Goal: Check status: Check status

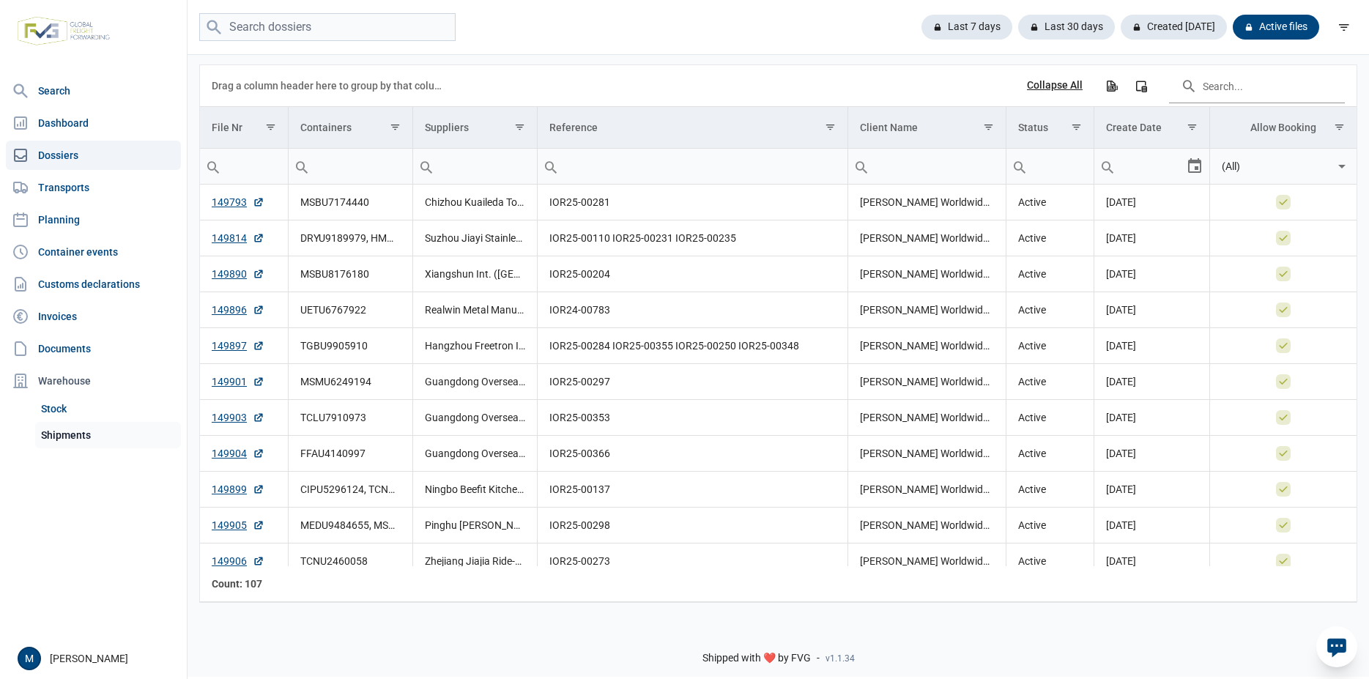
click at [56, 433] on link "Shipments" at bounding box center [108, 435] width 146 height 26
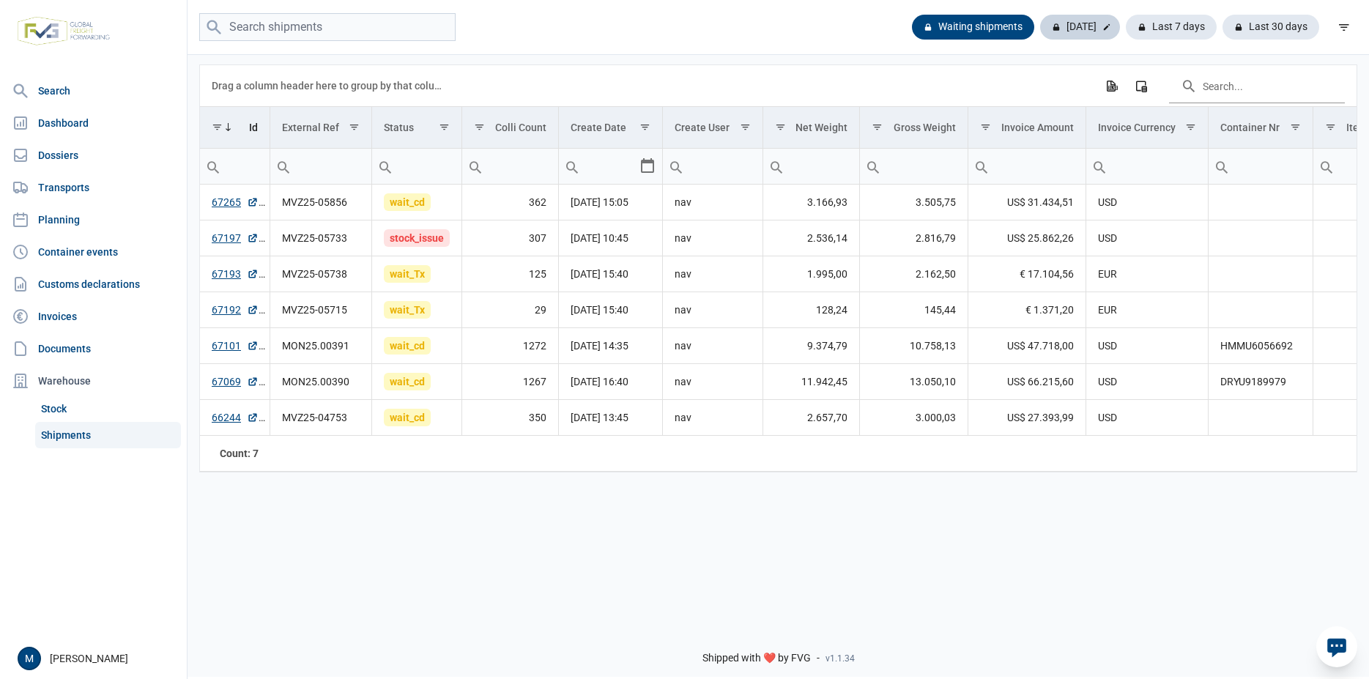
click at [1074, 23] on div "Today" at bounding box center [1080, 27] width 80 height 25
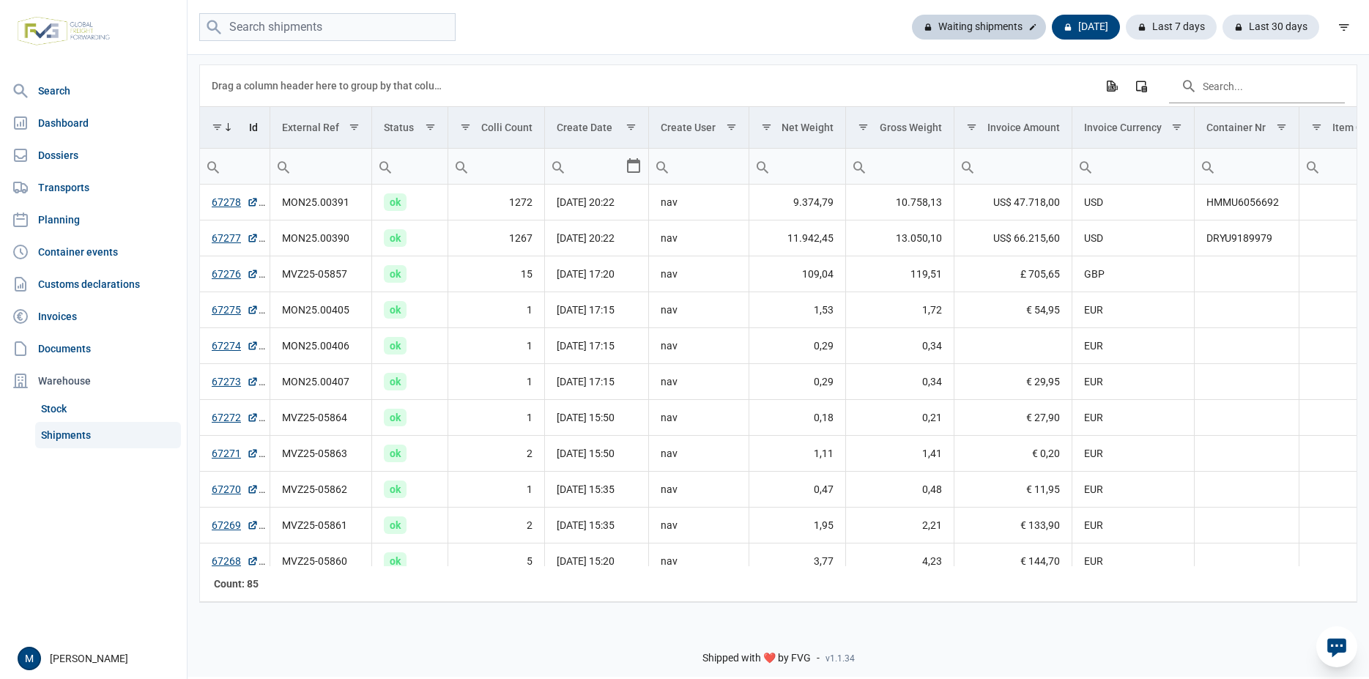
click at [978, 27] on div "Waiting shipments" at bounding box center [979, 27] width 134 height 25
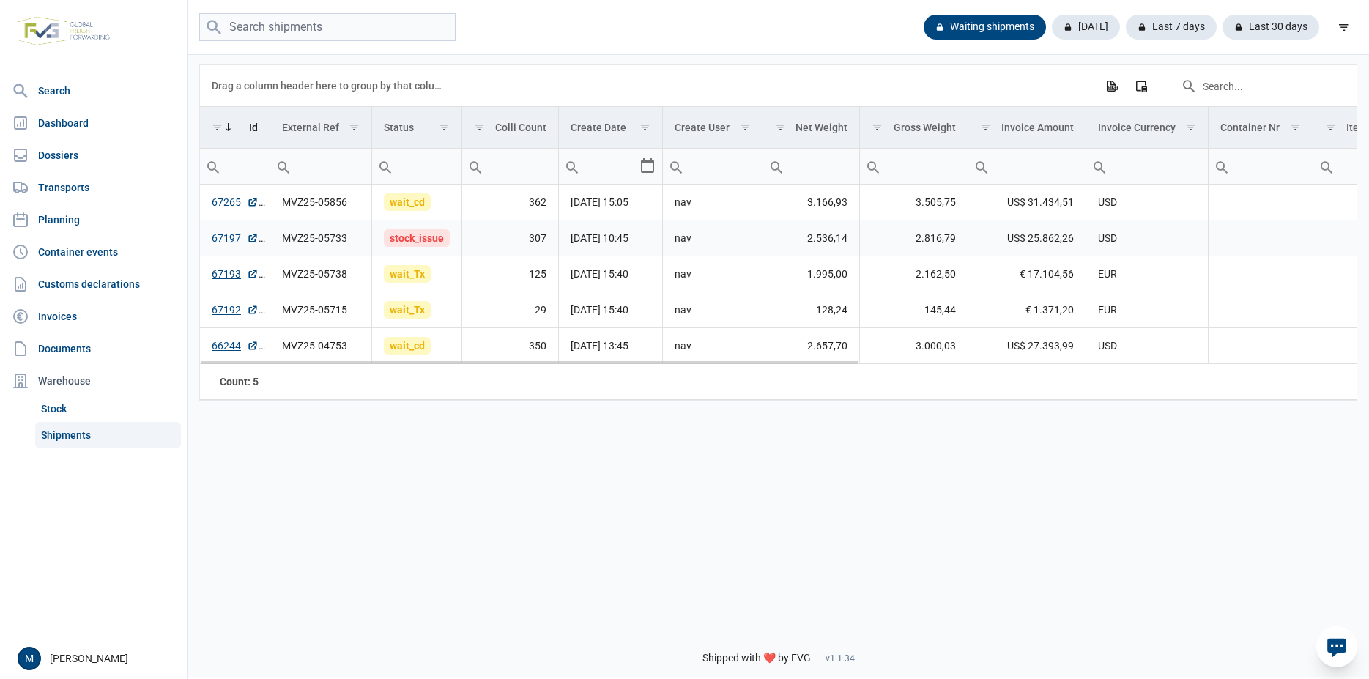
click at [228, 237] on link "67197" at bounding box center [235, 238] width 47 height 15
click at [1098, 26] on div "Today" at bounding box center [1080, 27] width 80 height 25
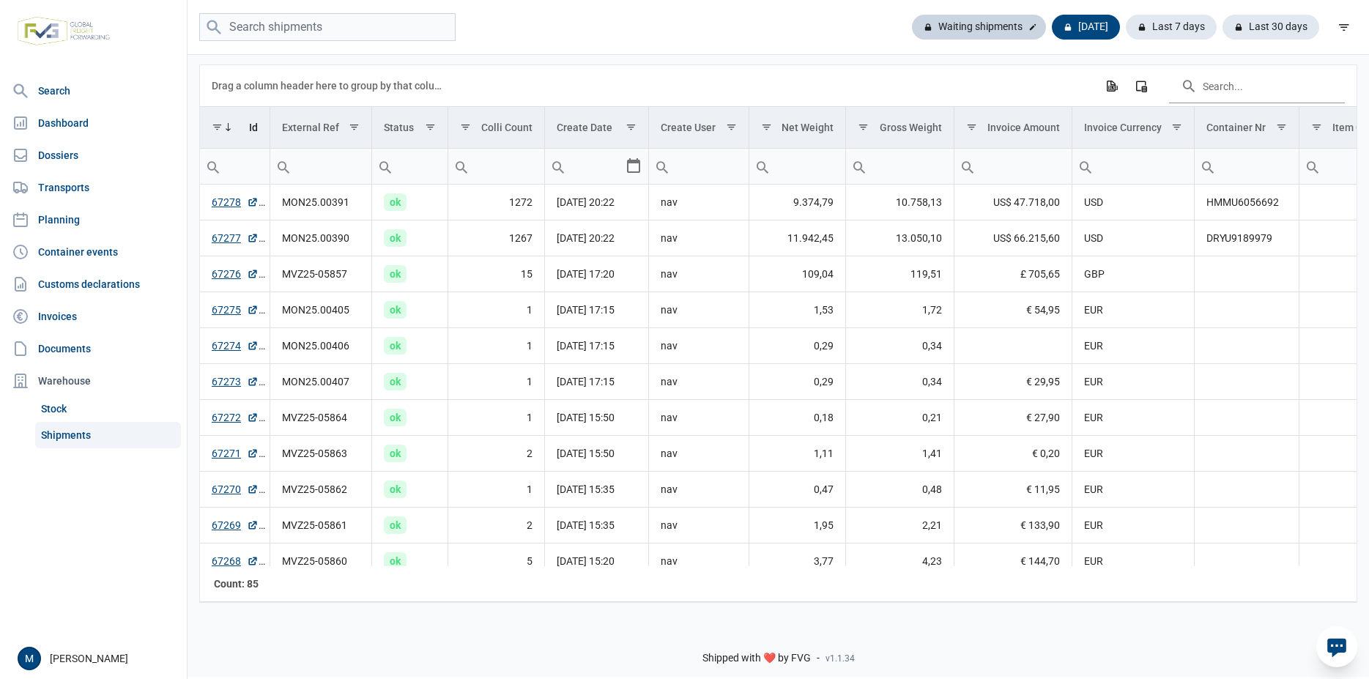
click at [985, 22] on div "Waiting shipments" at bounding box center [979, 27] width 134 height 25
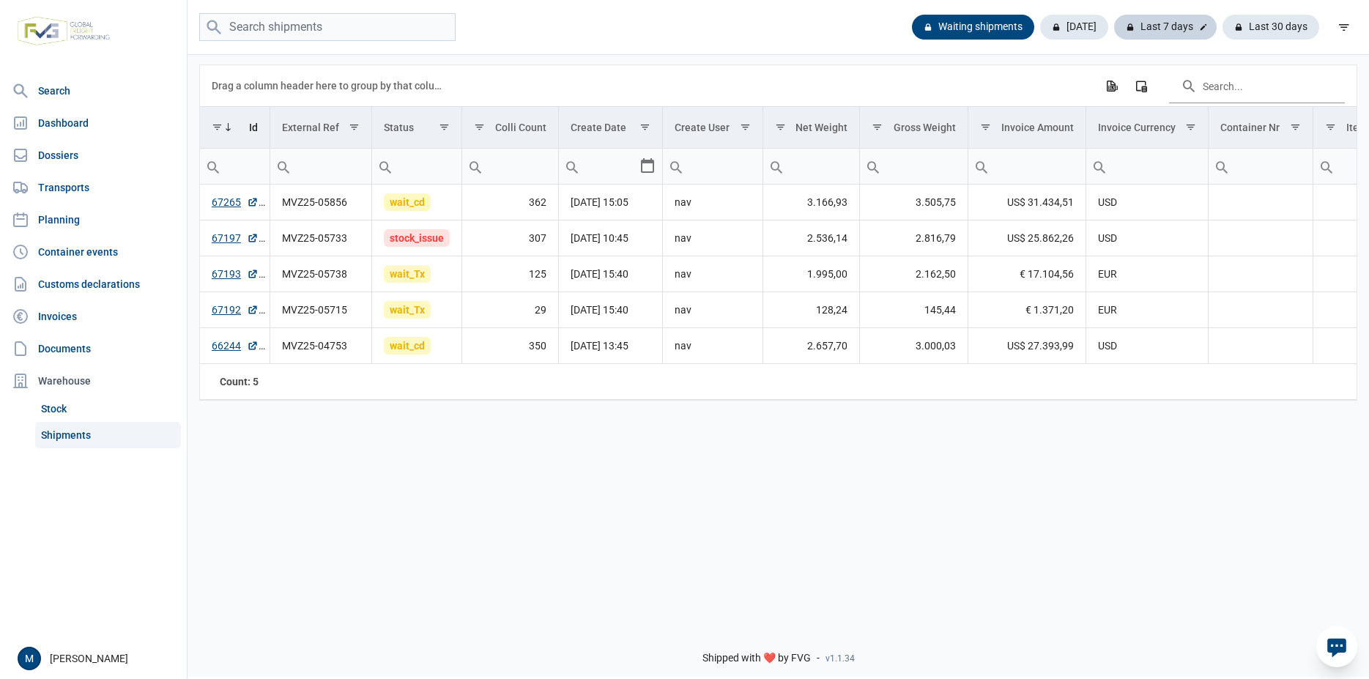
click at [1183, 32] on div "Last 7 days" at bounding box center [1165, 27] width 103 height 25
click at [431, 176] on input "Filter cell" at bounding box center [416, 166] width 89 height 35
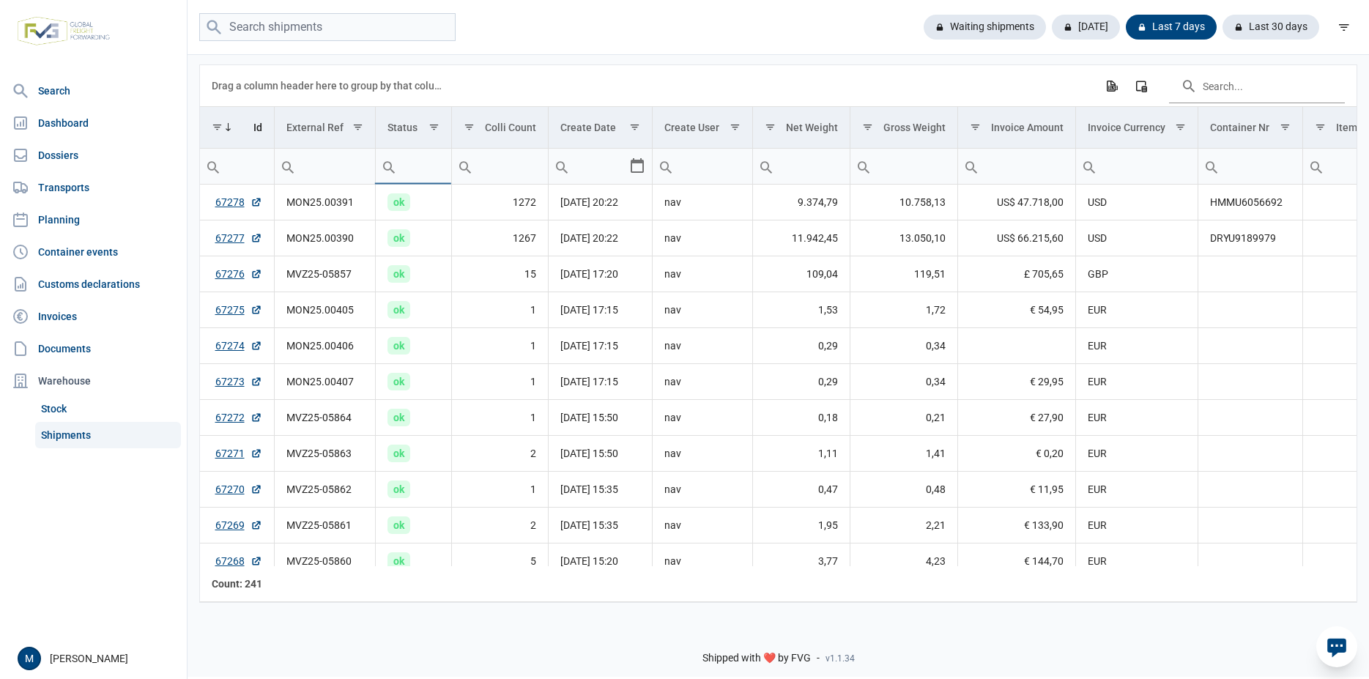
click at [436, 174] on input "Filter cell" at bounding box center [413, 166] width 75 height 35
type input "canc"
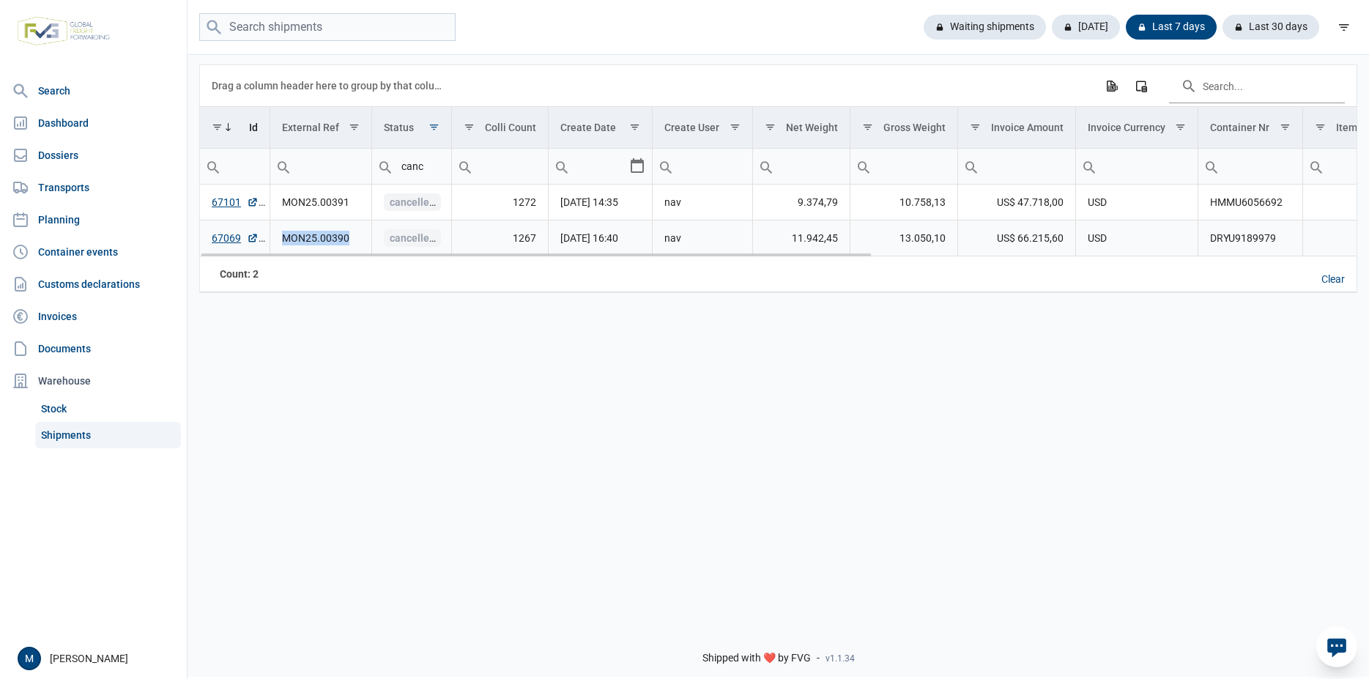
drag, startPoint x: 282, startPoint y: 240, endPoint x: 349, endPoint y: 240, distance: 67.4
click at [349, 240] on td "MON25.00390" at bounding box center [321, 239] width 102 height 36
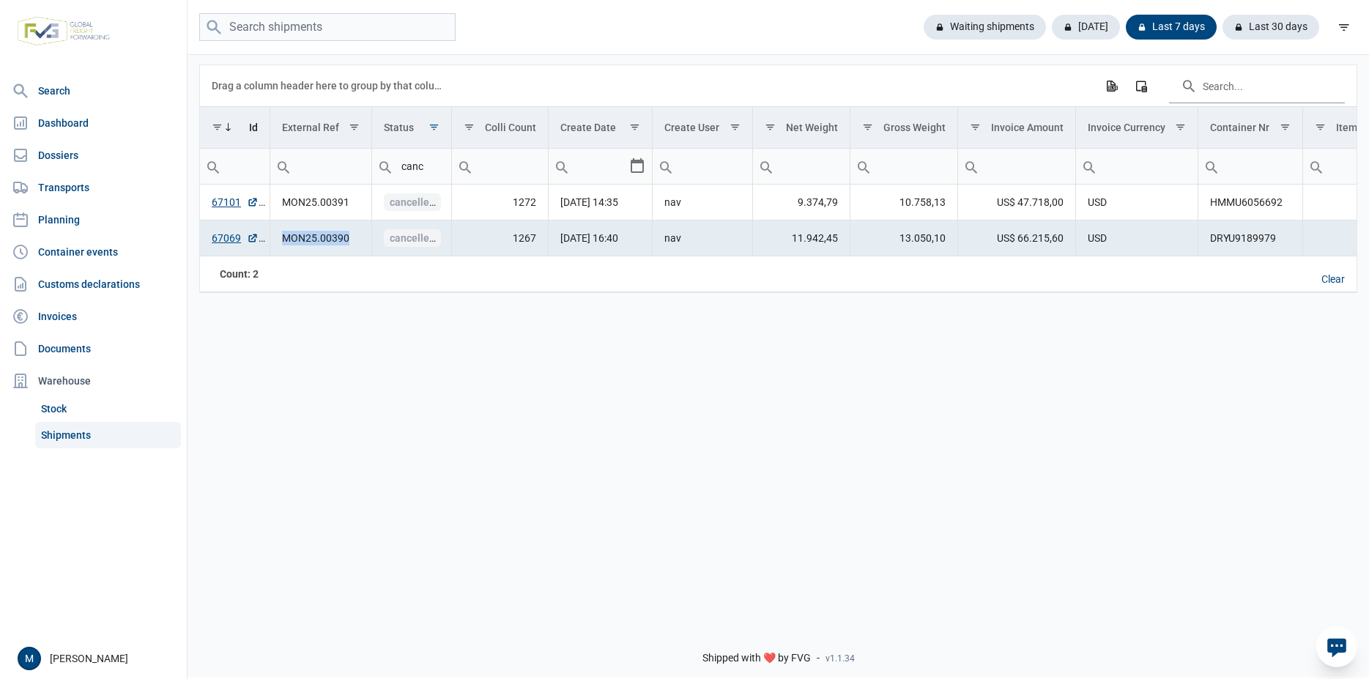
copy td "MON25.00390"
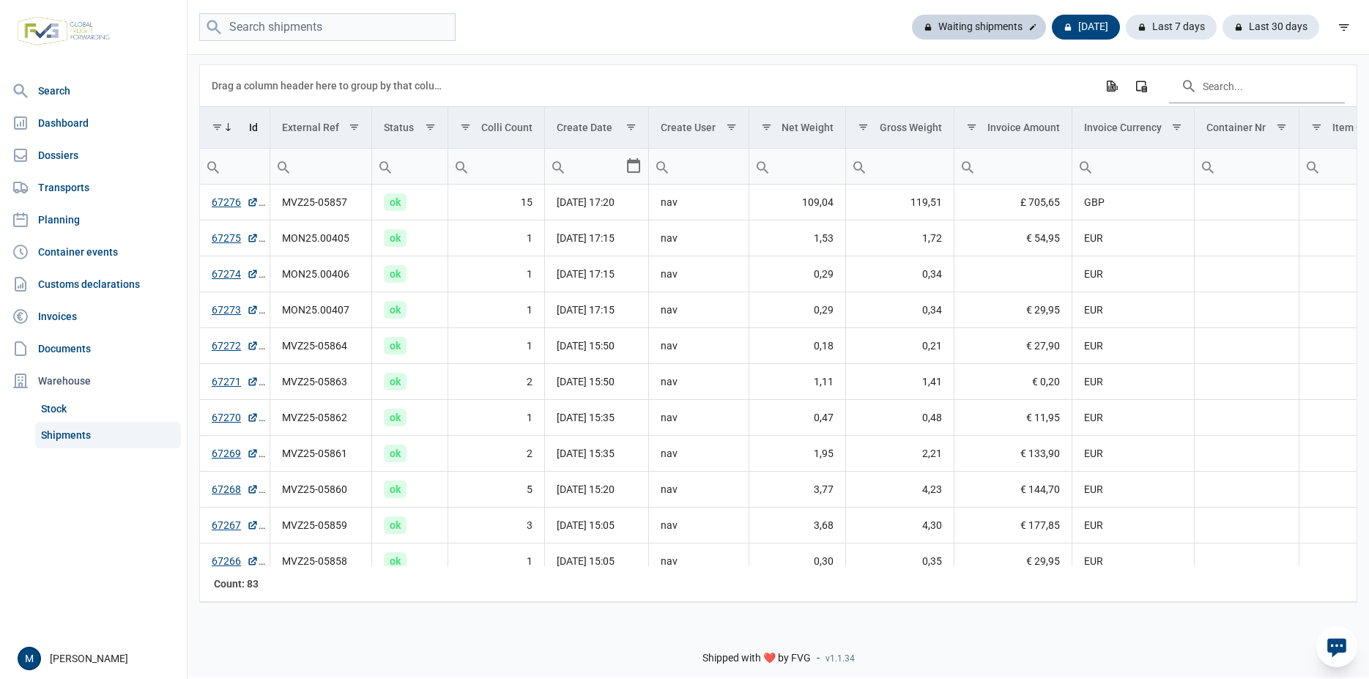
click at [1002, 26] on div "Waiting shipments" at bounding box center [979, 27] width 134 height 25
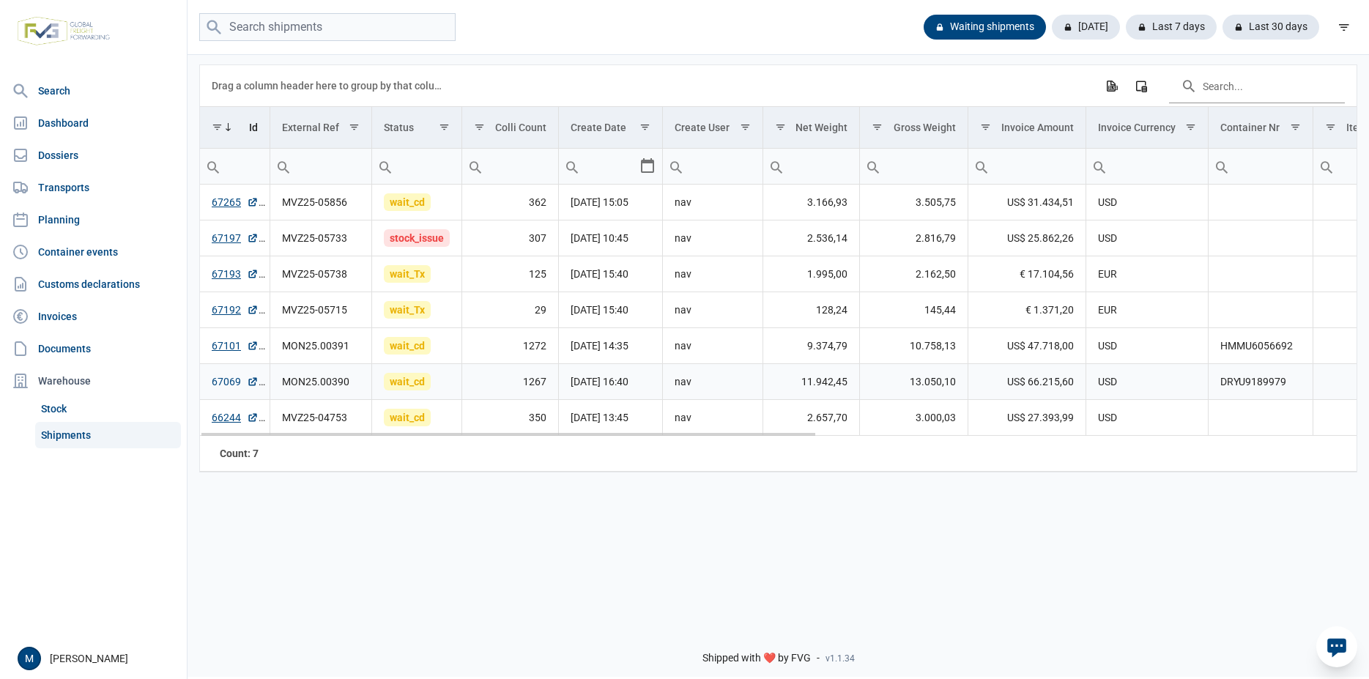
click at [226, 386] on link "67069" at bounding box center [235, 381] width 47 height 15
click at [233, 345] on link "67101" at bounding box center [235, 345] width 47 height 15
drag, startPoint x: 1221, startPoint y: 350, endPoint x: 1298, endPoint y: 351, distance: 76.9
click at [1298, 351] on td "HMMU6056692" at bounding box center [1261, 346] width 105 height 36
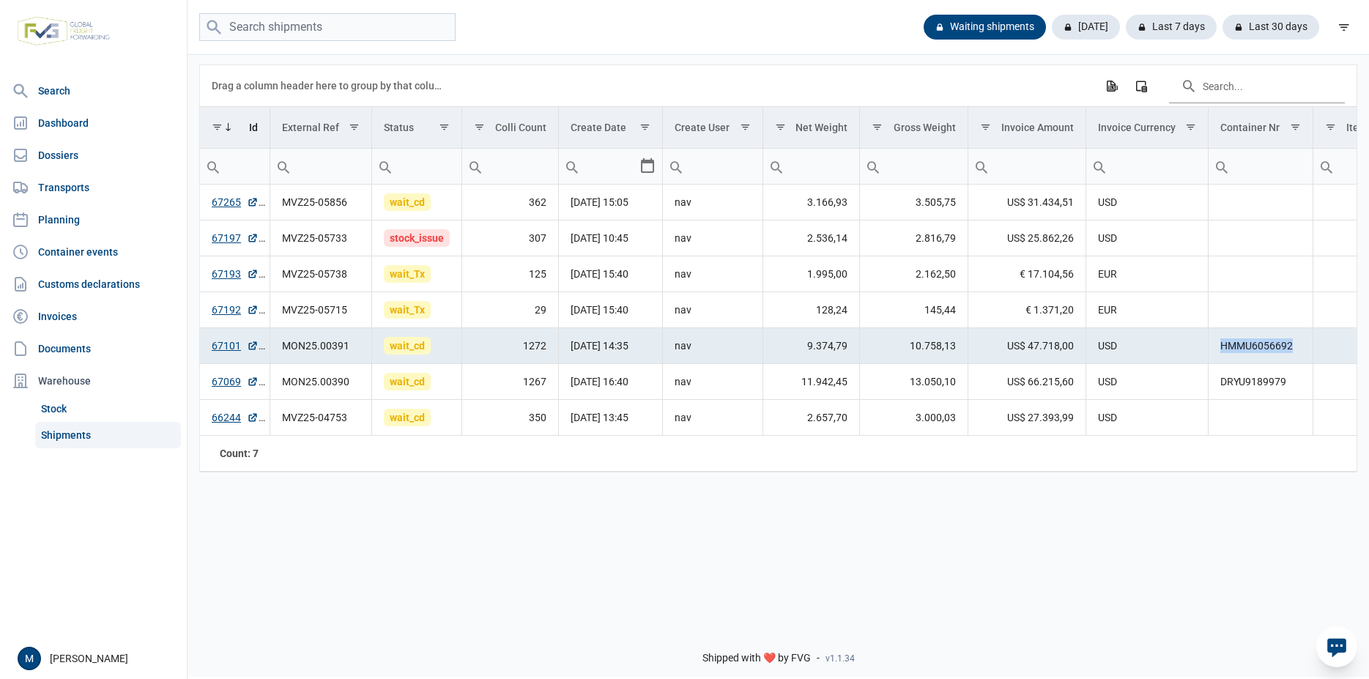
copy td "HMMU6056692"
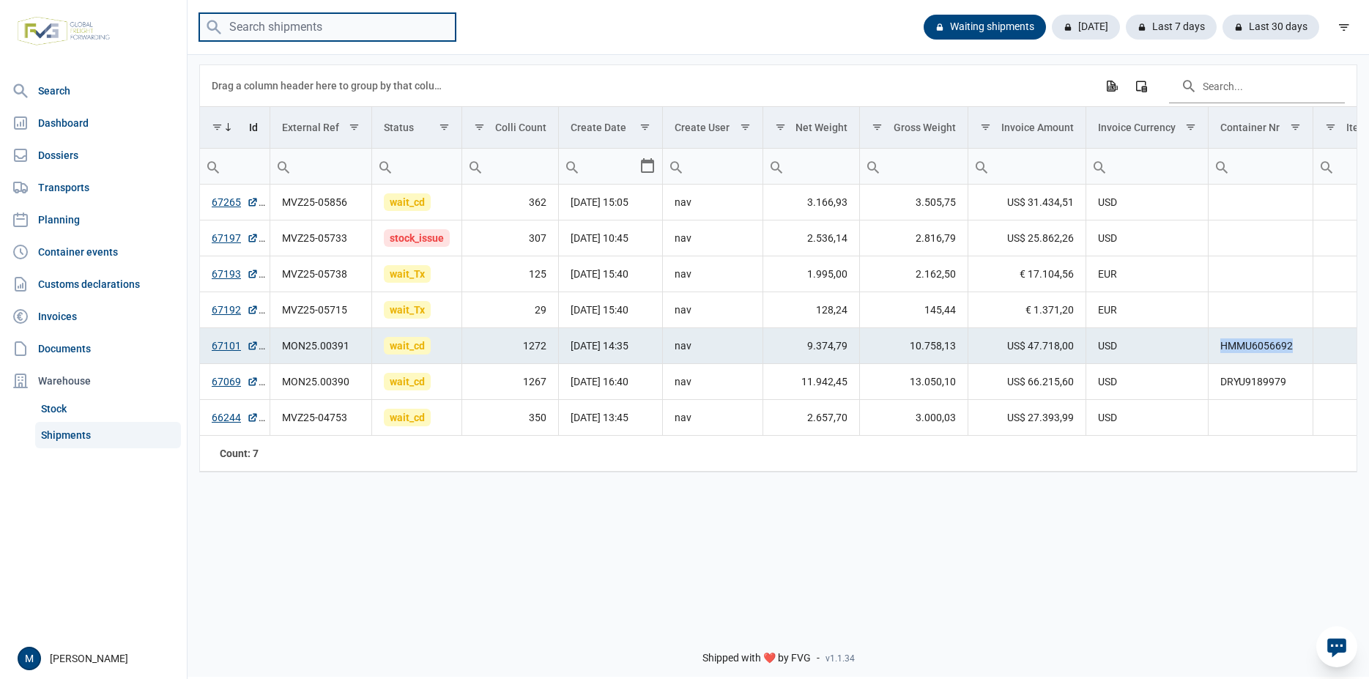
click at [363, 31] on input "search" at bounding box center [327, 27] width 256 height 29
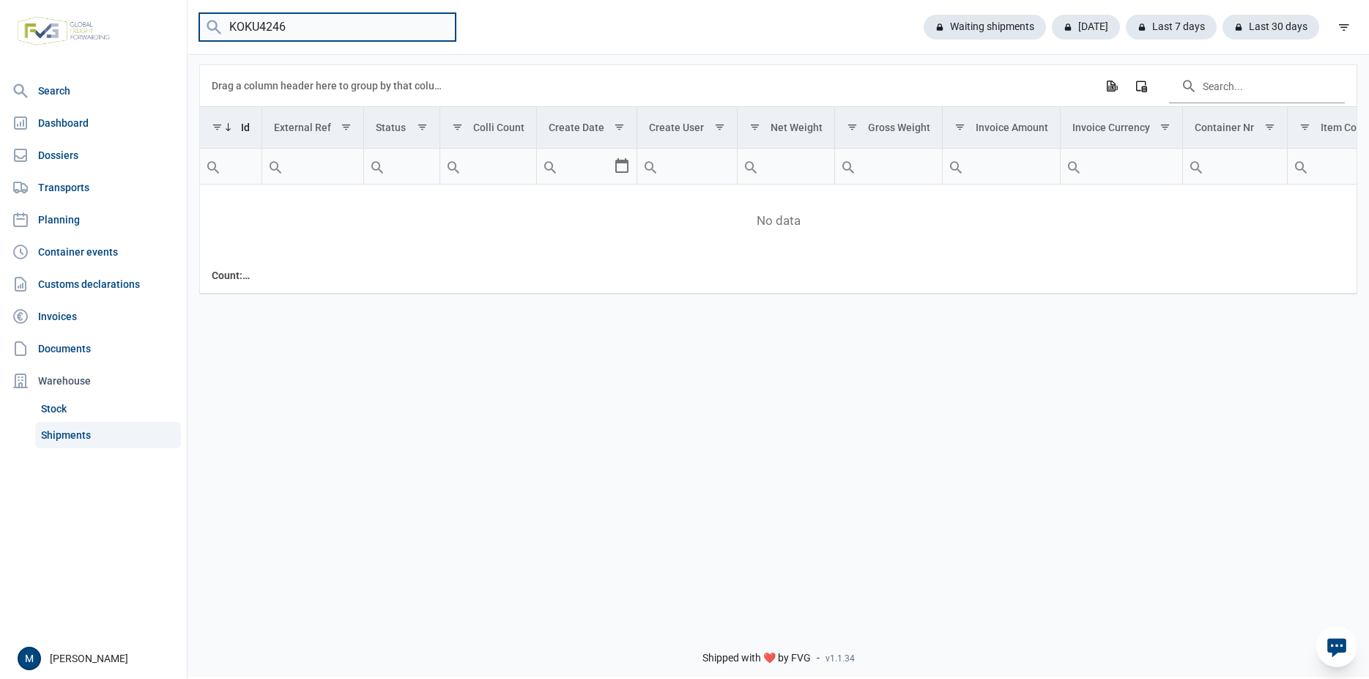
click at [250, 25] on input "KOKU4246" at bounding box center [327, 27] width 256 height 29
type input "KOCU4246"
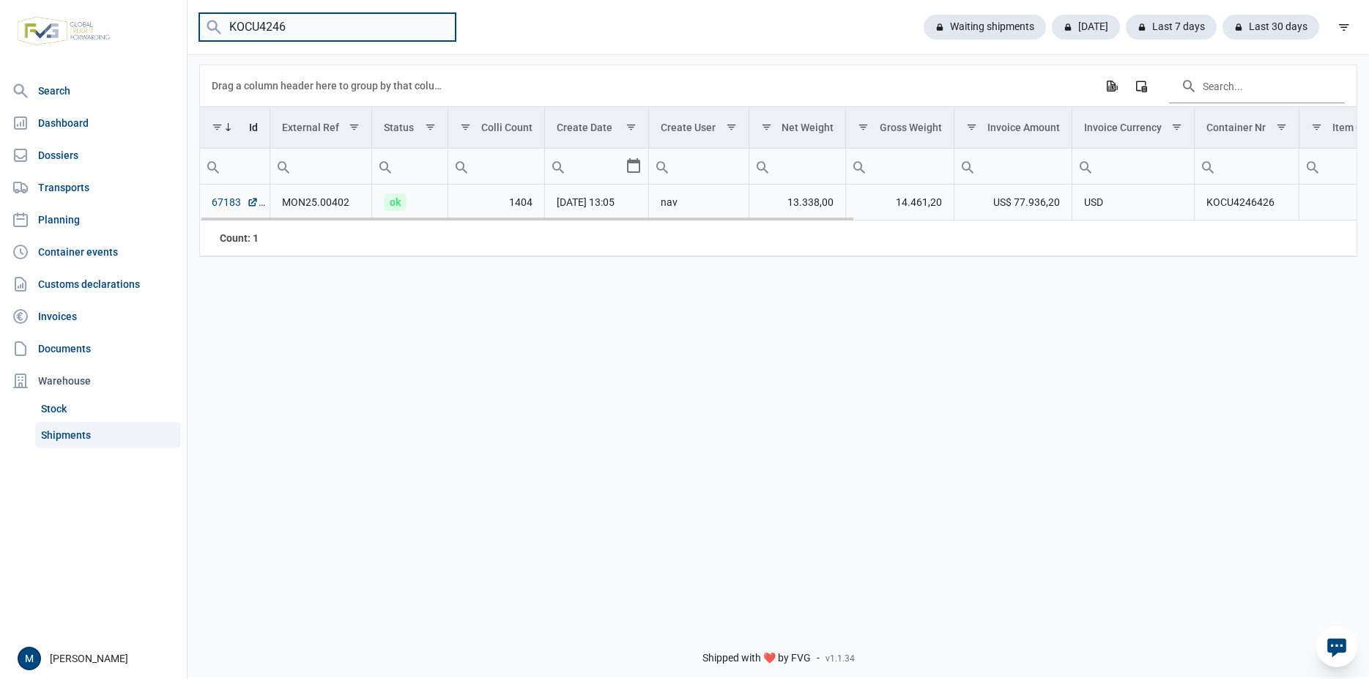
click at [222, 204] on link "67183" at bounding box center [235, 202] width 47 height 15
drag, startPoint x: 356, startPoint y: 23, endPoint x: 157, endPoint y: 21, distance: 199.3
click at [199, 21] on input "KOCU4246" at bounding box center [327, 27] width 256 height 29
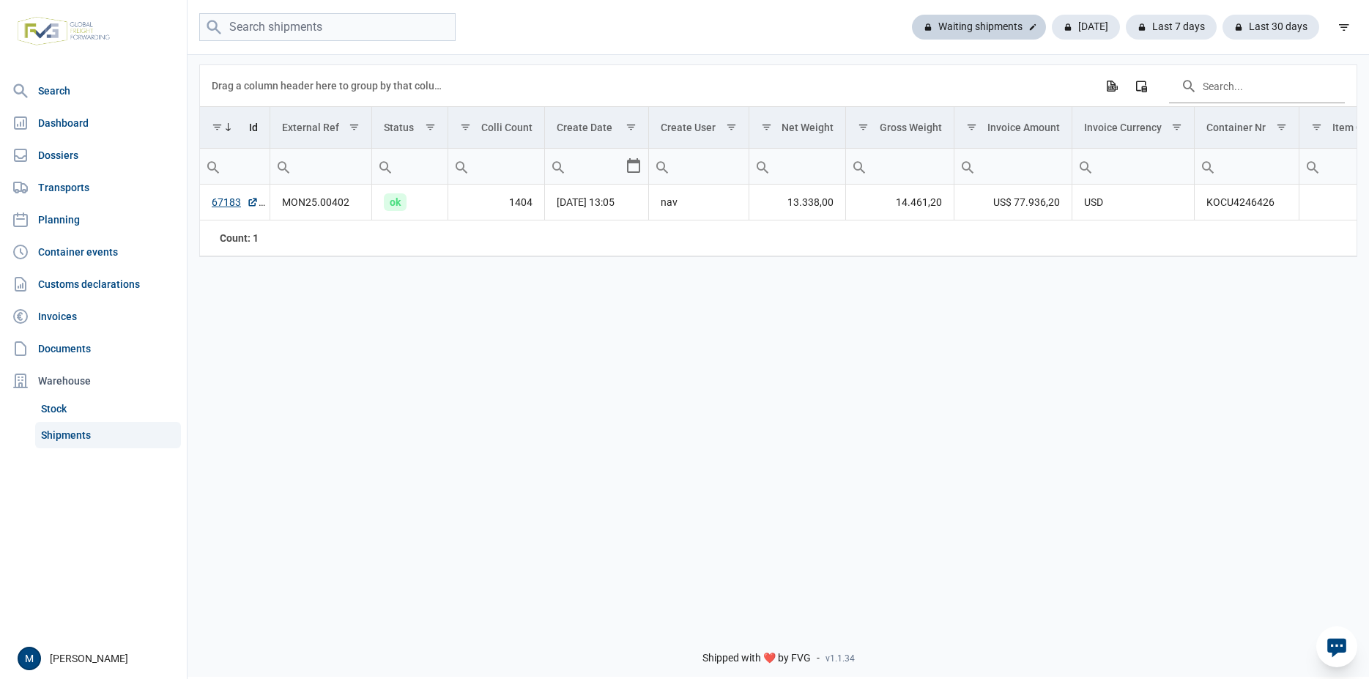
click at [985, 32] on div "Waiting shipments" at bounding box center [979, 27] width 134 height 25
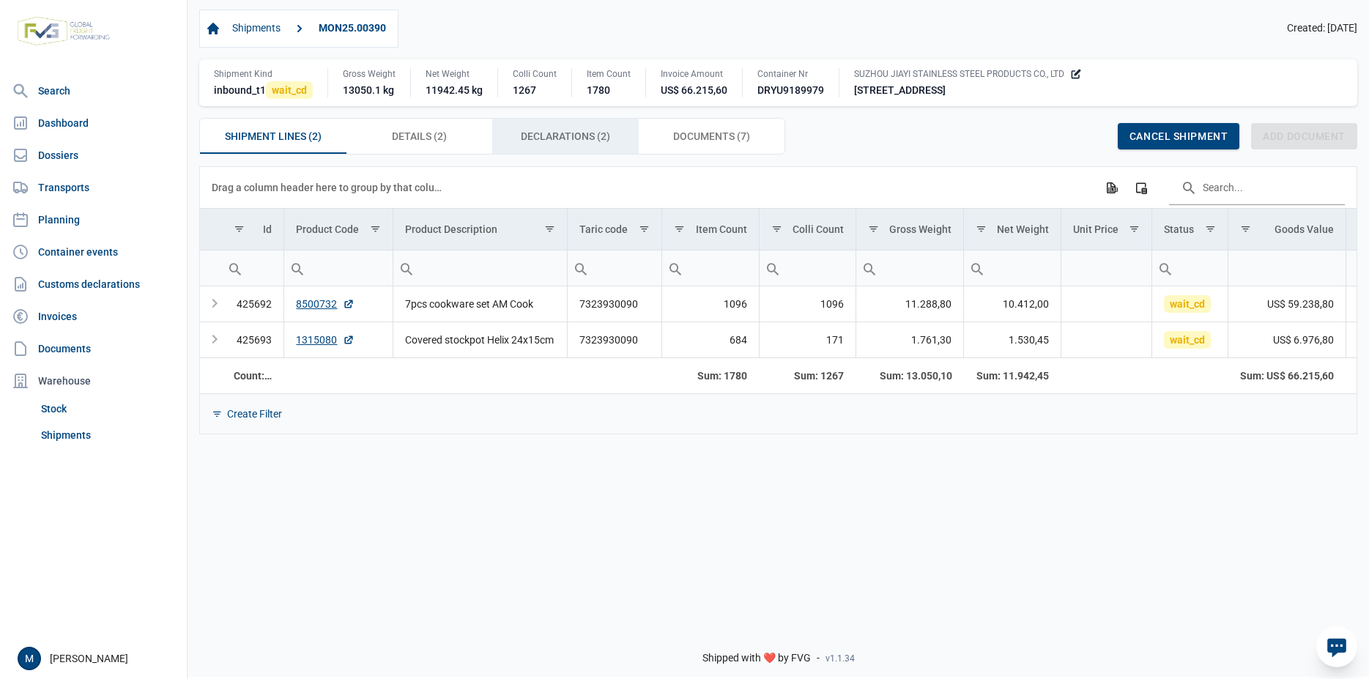
click at [545, 141] on span "Declarations (2) Declarations (2)" at bounding box center [565, 136] width 89 height 18
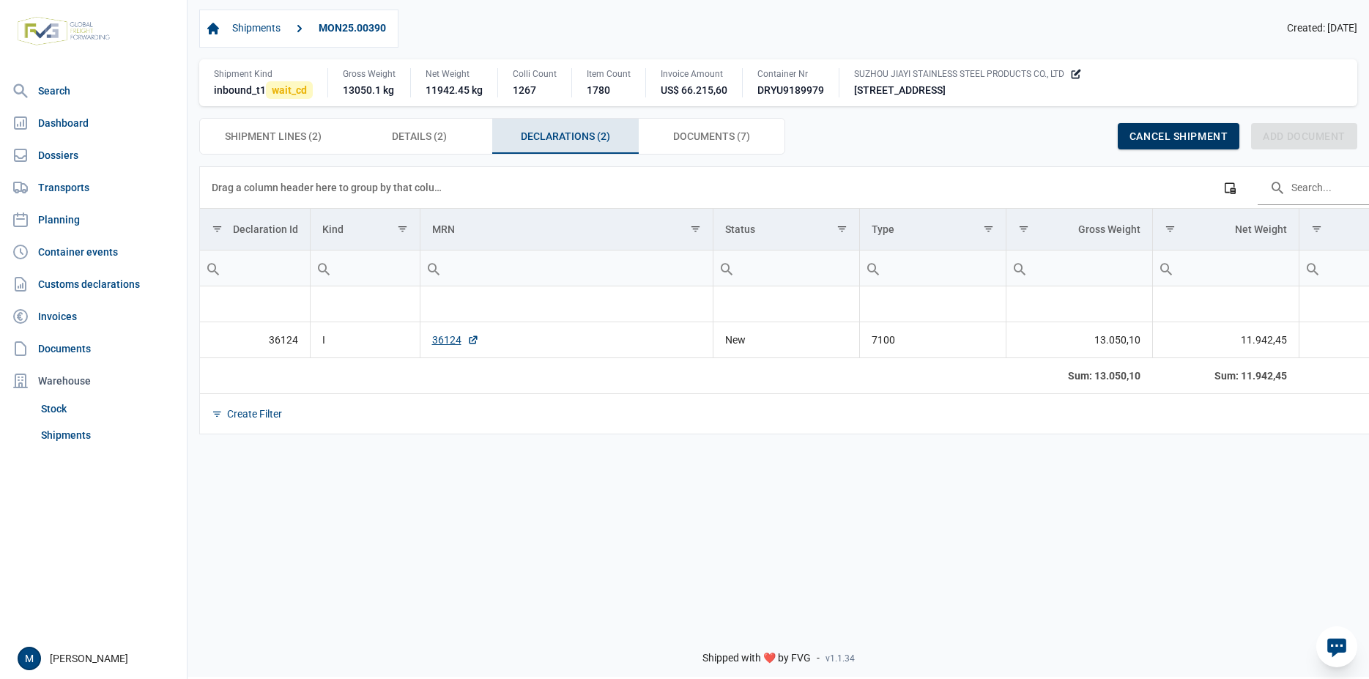
click at [1172, 136] on span "Cancel shipment" at bounding box center [1179, 136] width 98 height 12
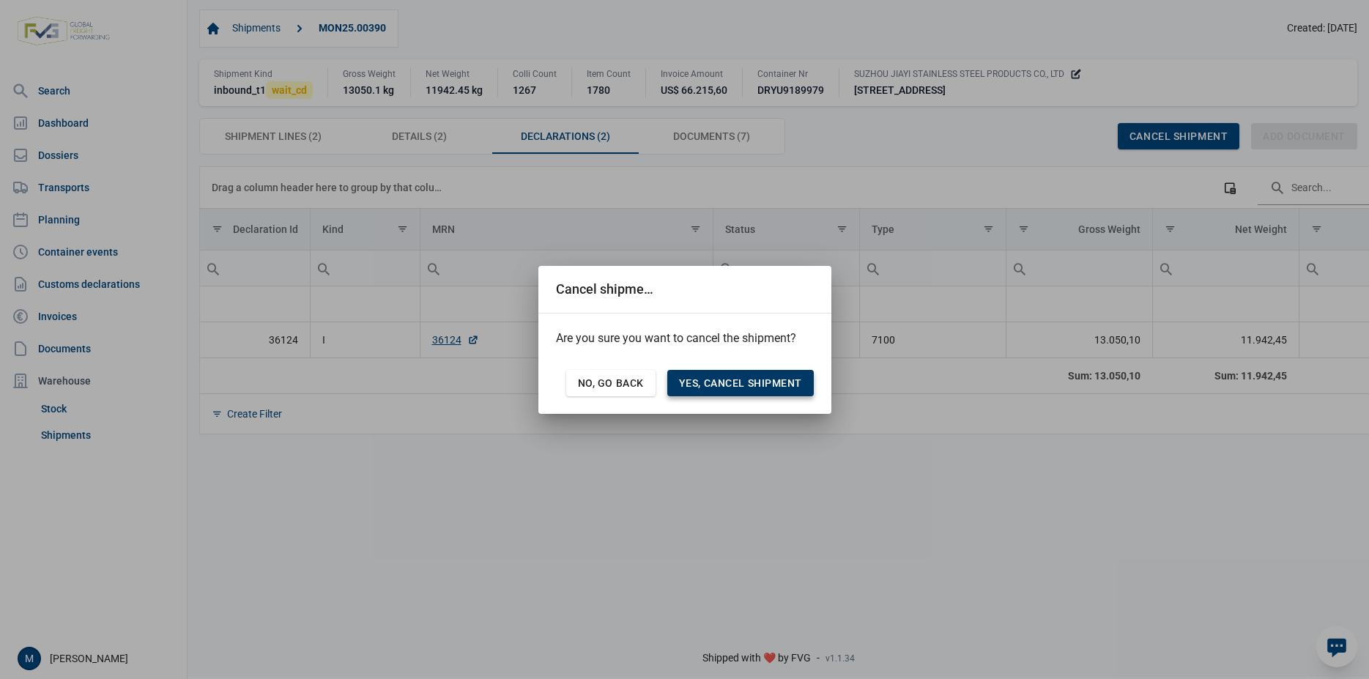
click at [734, 381] on span "Yes, cancel shipment" at bounding box center [740, 383] width 123 height 12
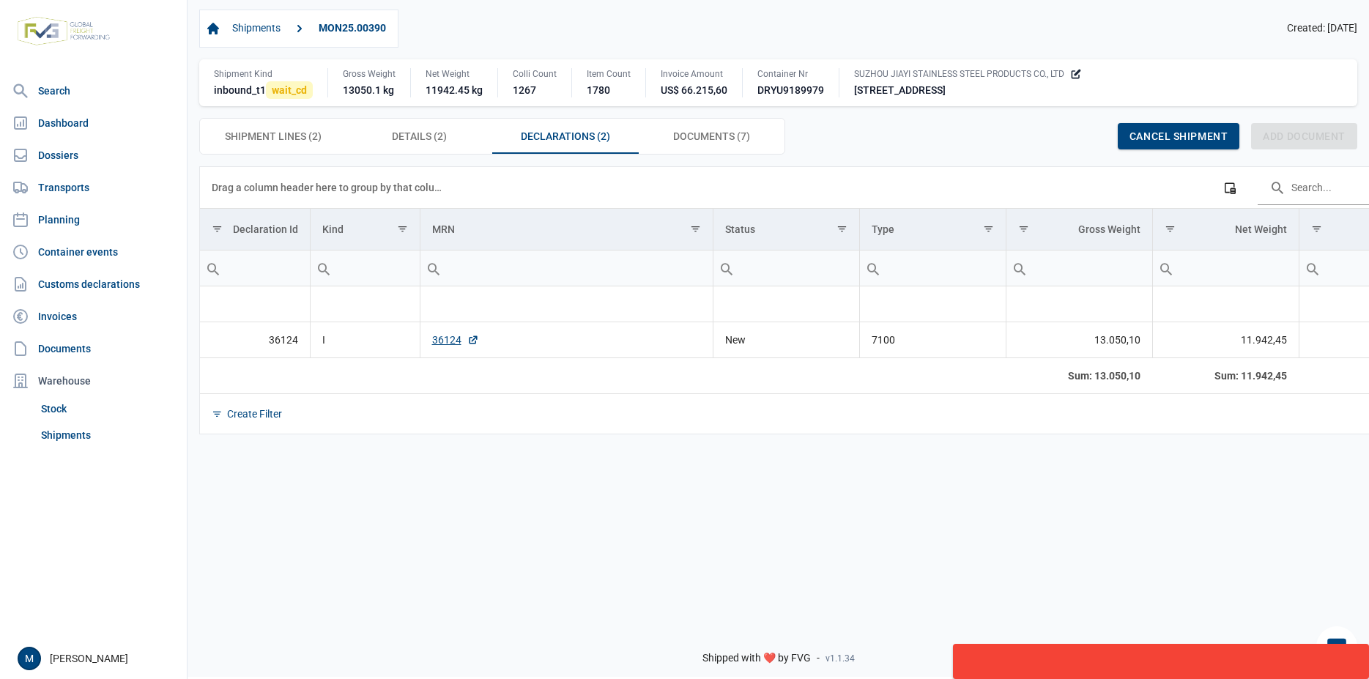
click at [576, 488] on body "For evaluation purposes only. Redistribution prohibited. Please register an exi…" at bounding box center [684, 313] width 1369 height 679
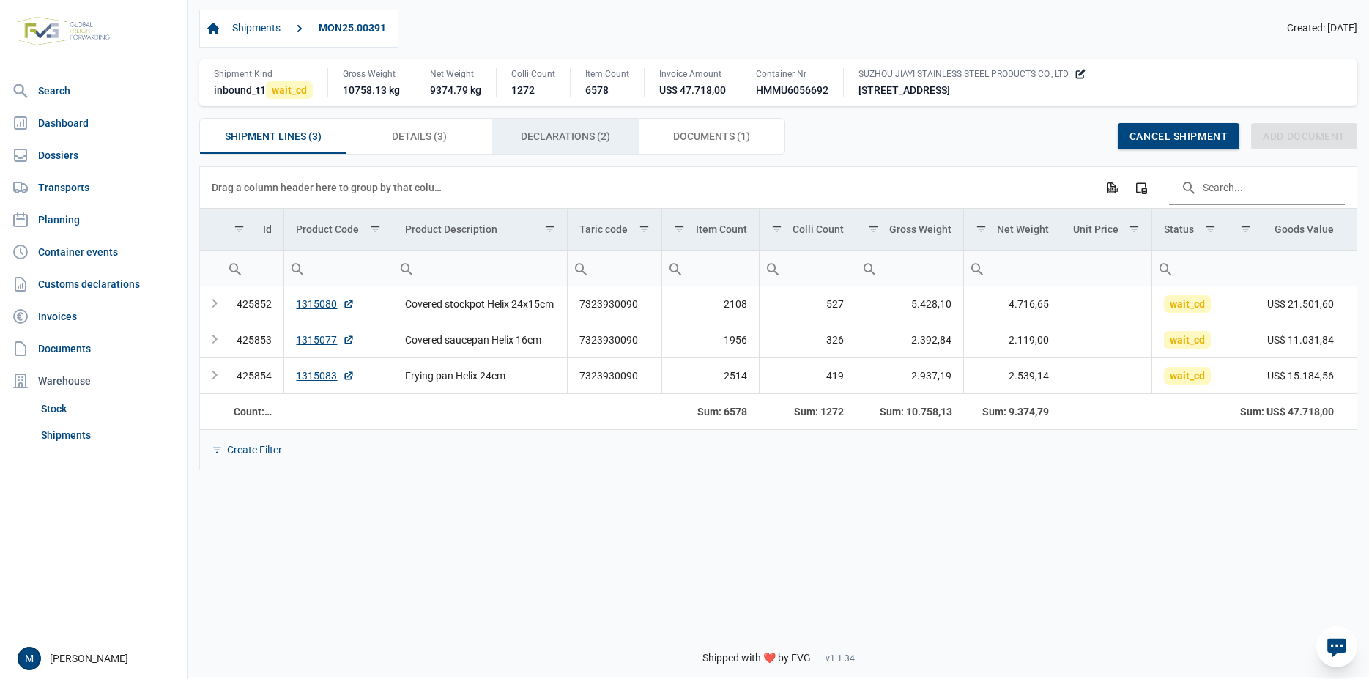
click at [578, 144] on span "Declarations (2) Declarations (2)" at bounding box center [565, 136] width 89 height 18
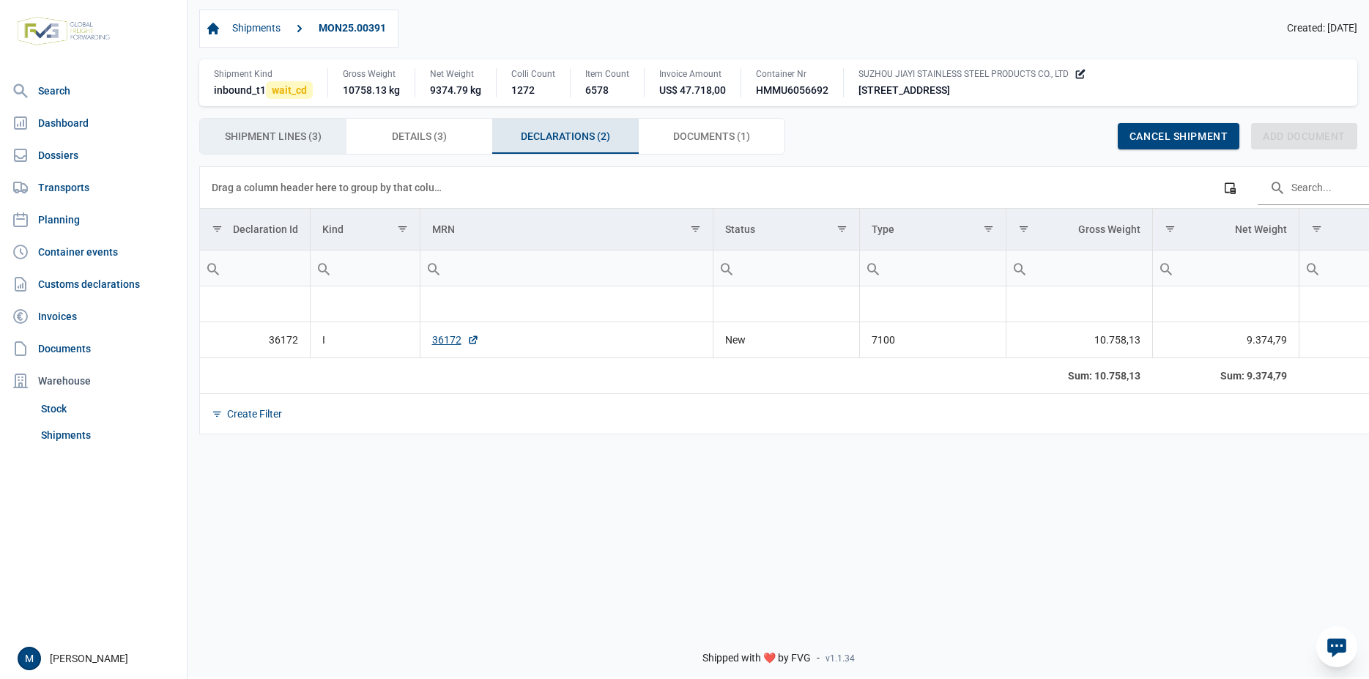
click at [295, 147] on div "Shipment Lines (3) Shipment Lines (3)" at bounding box center [273, 136] width 147 height 35
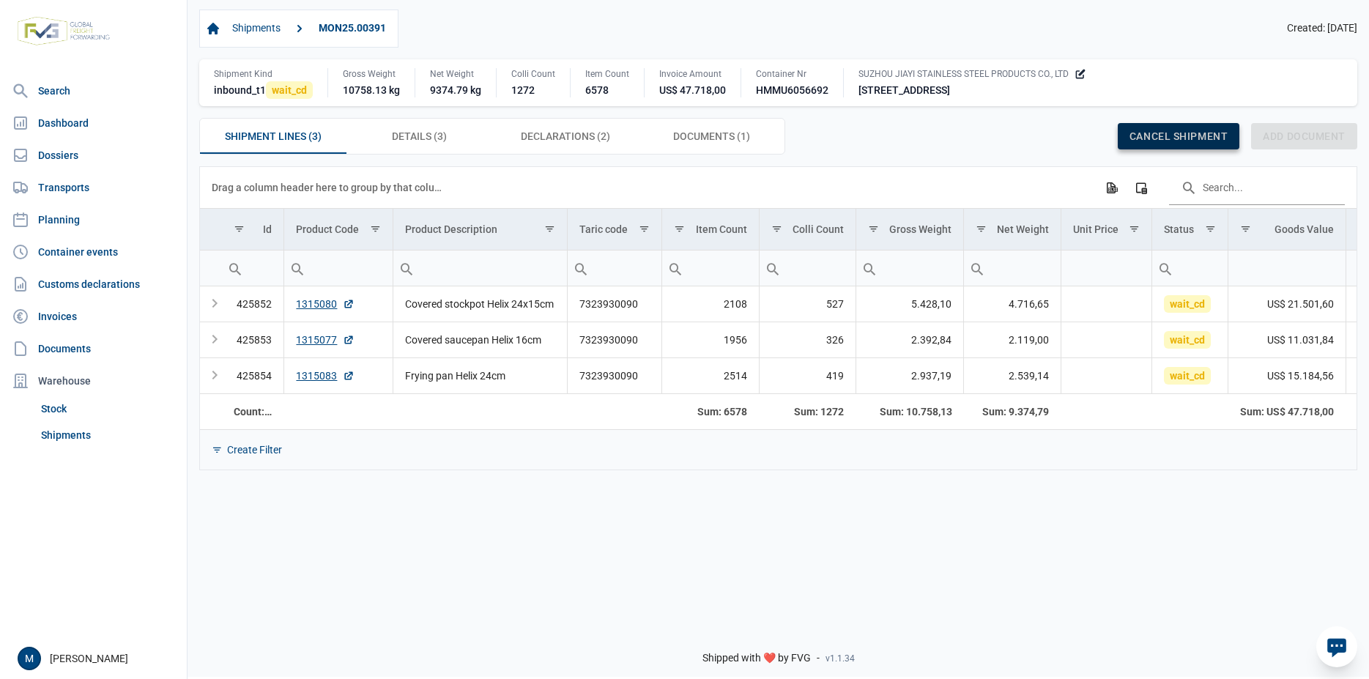
click at [1170, 137] on span "Cancel shipment" at bounding box center [1179, 136] width 98 height 12
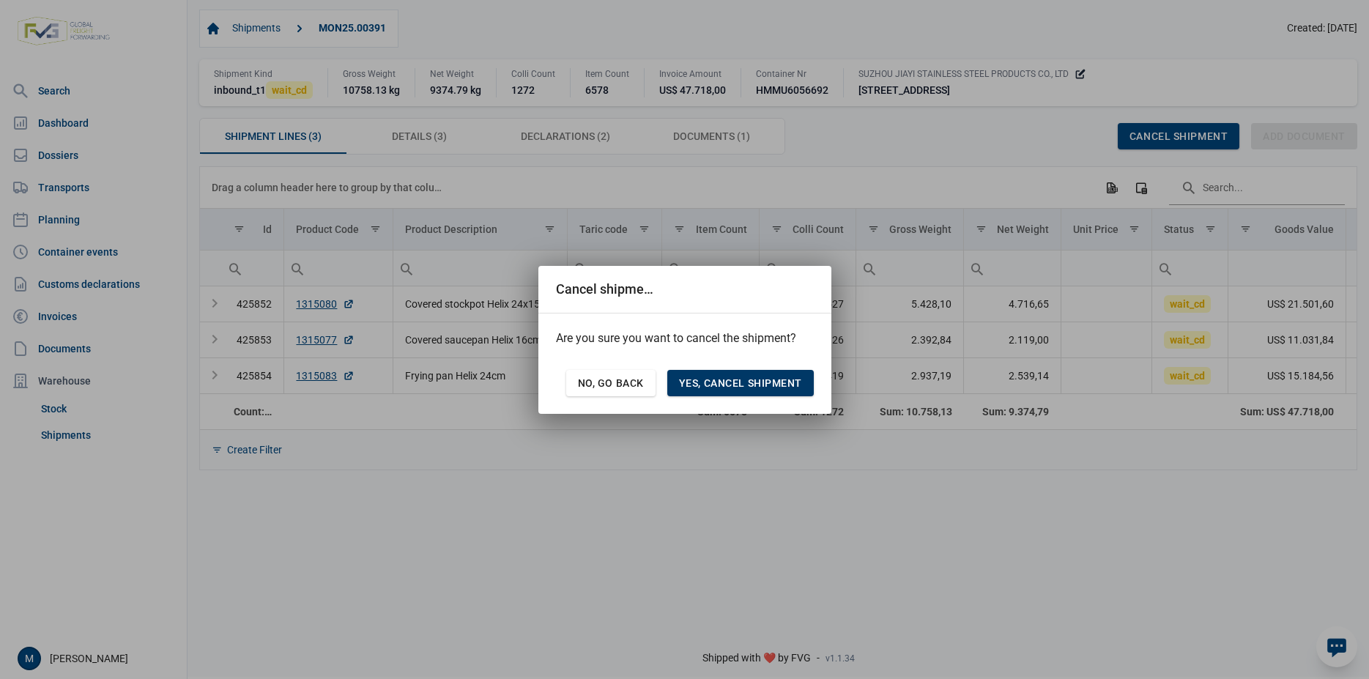
click at [739, 380] on span "Yes, cancel shipment" at bounding box center [740, 383] width 123 height 12
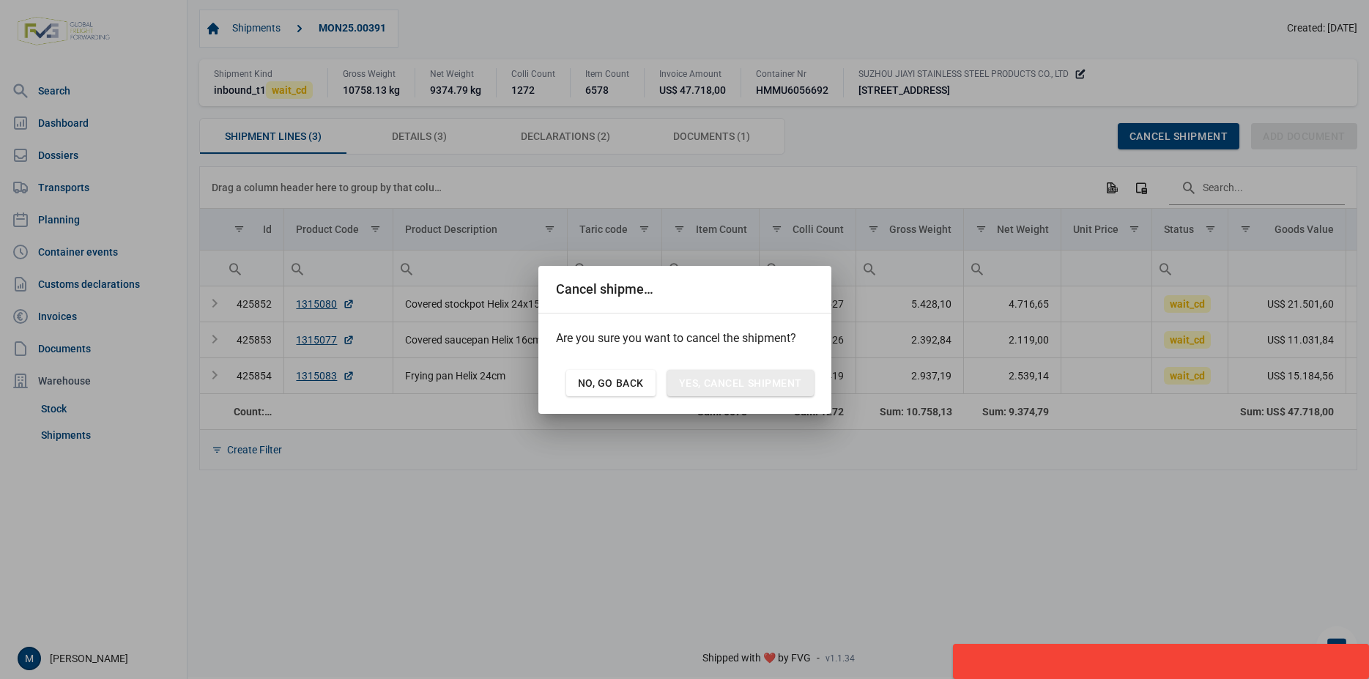
click at [625, 495] on body "For evaluation purposes only. Redistribution prohibited. Please register an exi…" at bounding box center [684, 313] width 1369 height 679
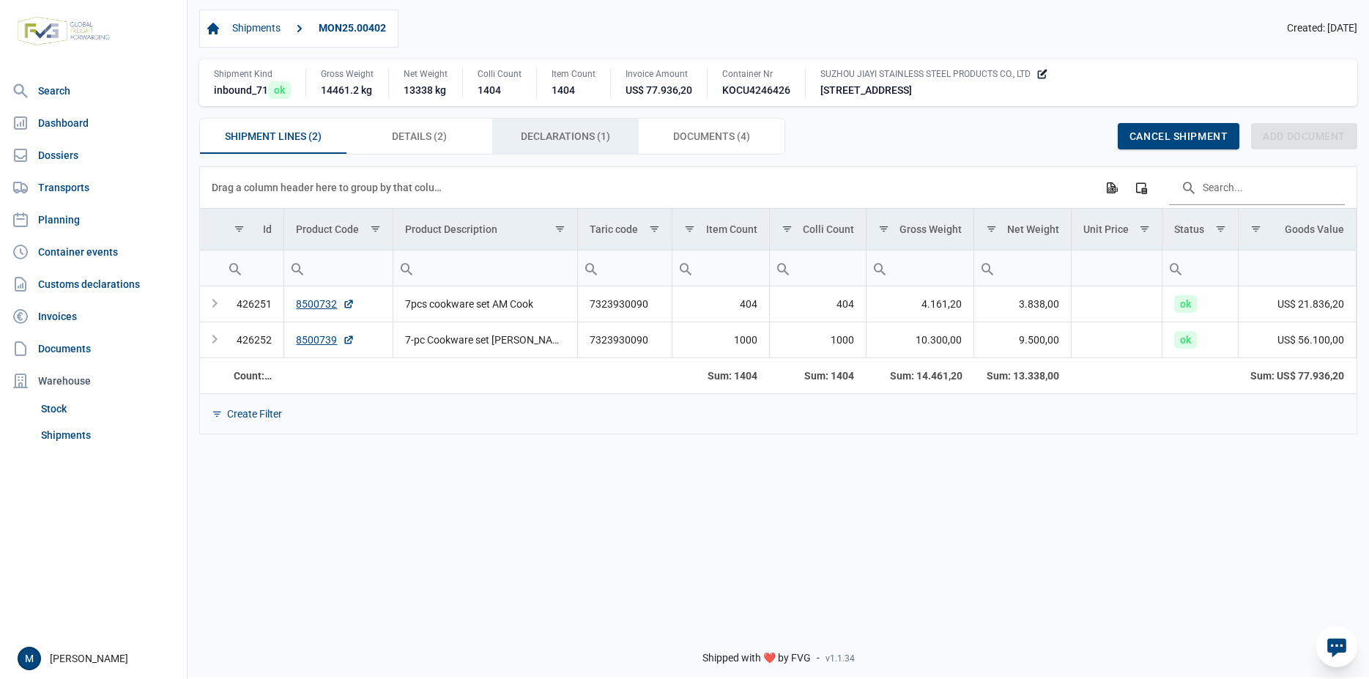
click at [574, 127] on div "Declarations (1) Declarations (1)" at bounding box center [565, 136] width 147 height 35
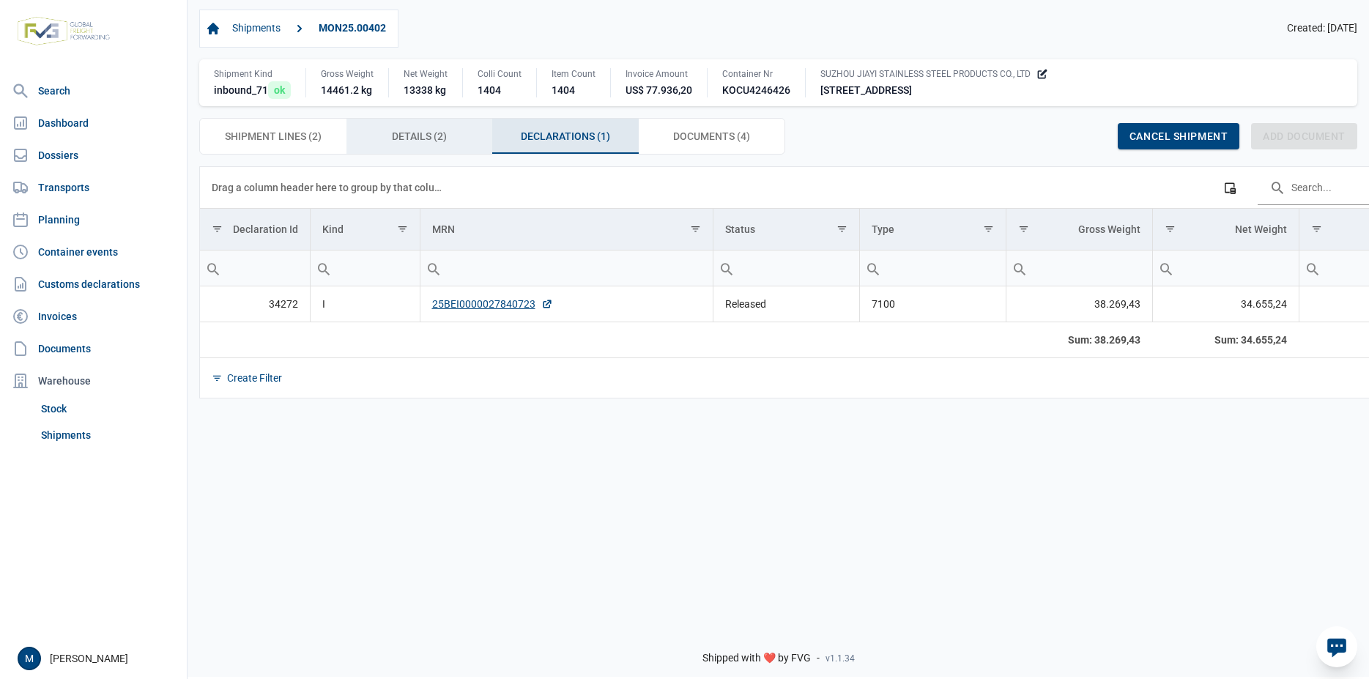
click at [426, 138] on span "Details (2) Details (2)" at bounding box center [419, 136] width 55 height 18
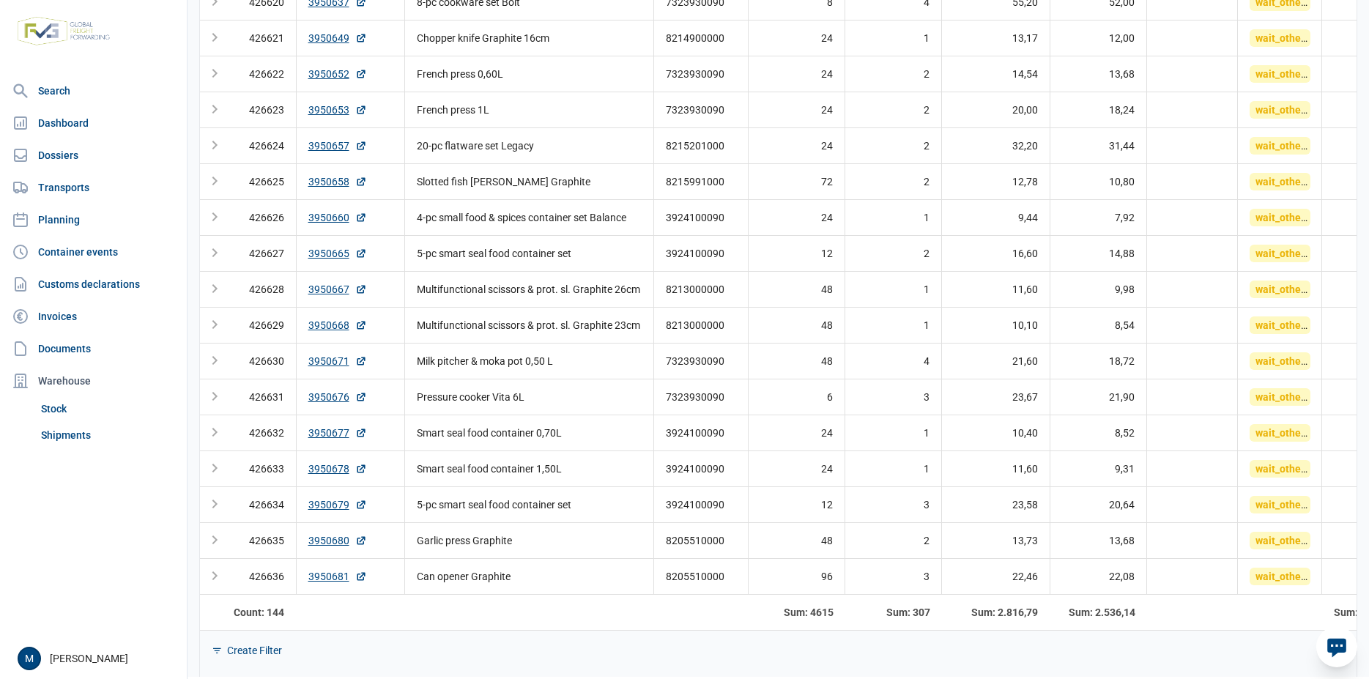
scroll to position [3317, 0]
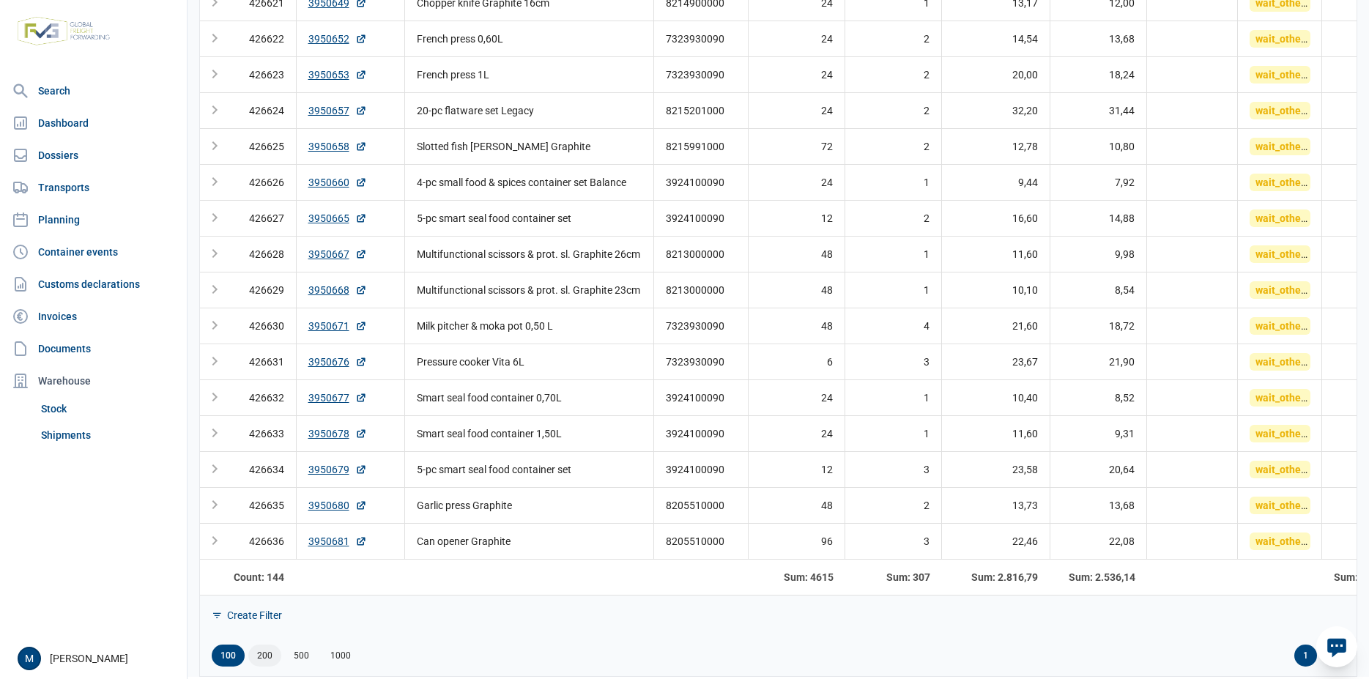
click at [268, 656] on div "200" at bounding box center [264, 656] width 33 height 22
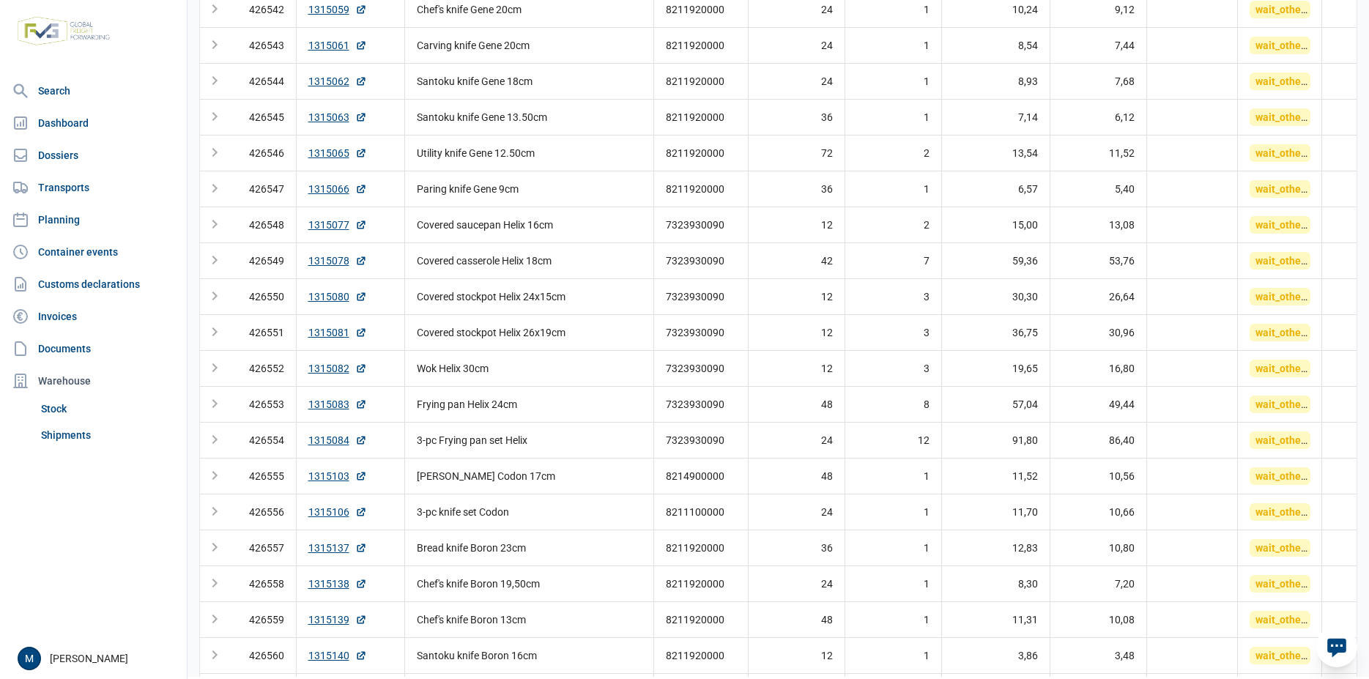
scroll to position [0, 0]
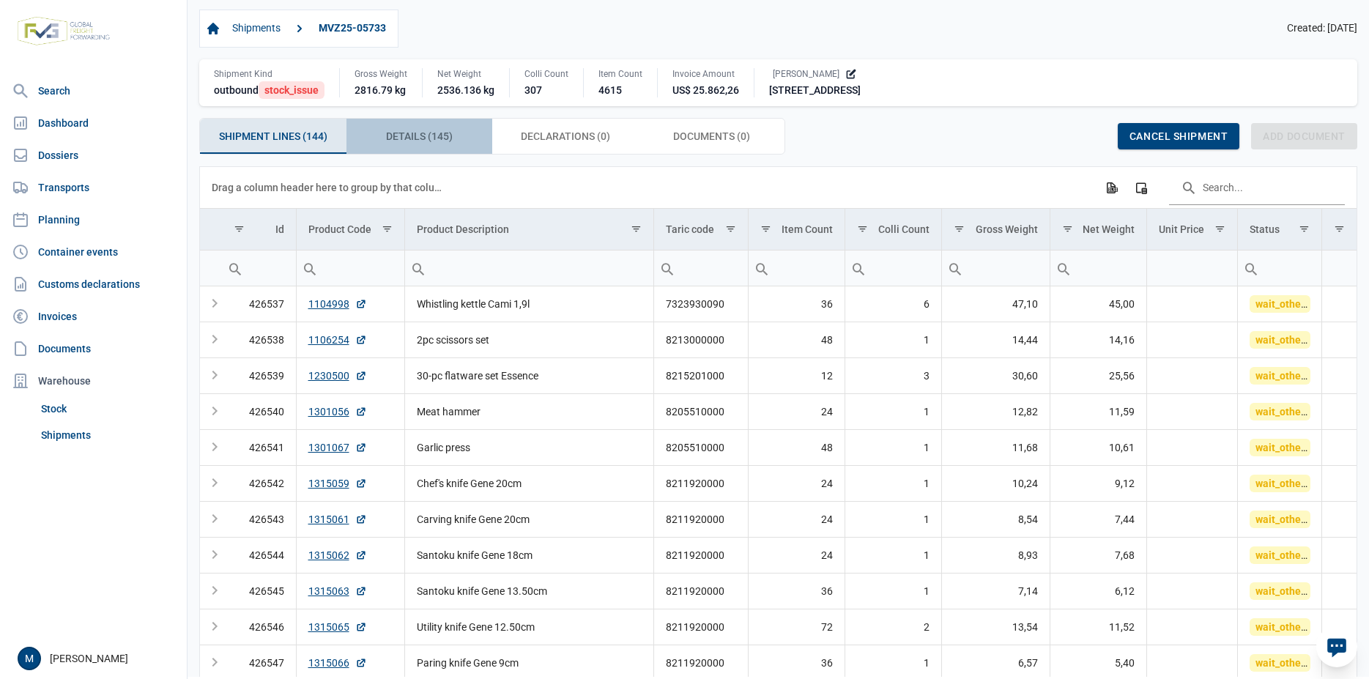
click at [412, 139] on span "Details (145) Details (145)" at bounding box center [419, 136] width 67 height 18
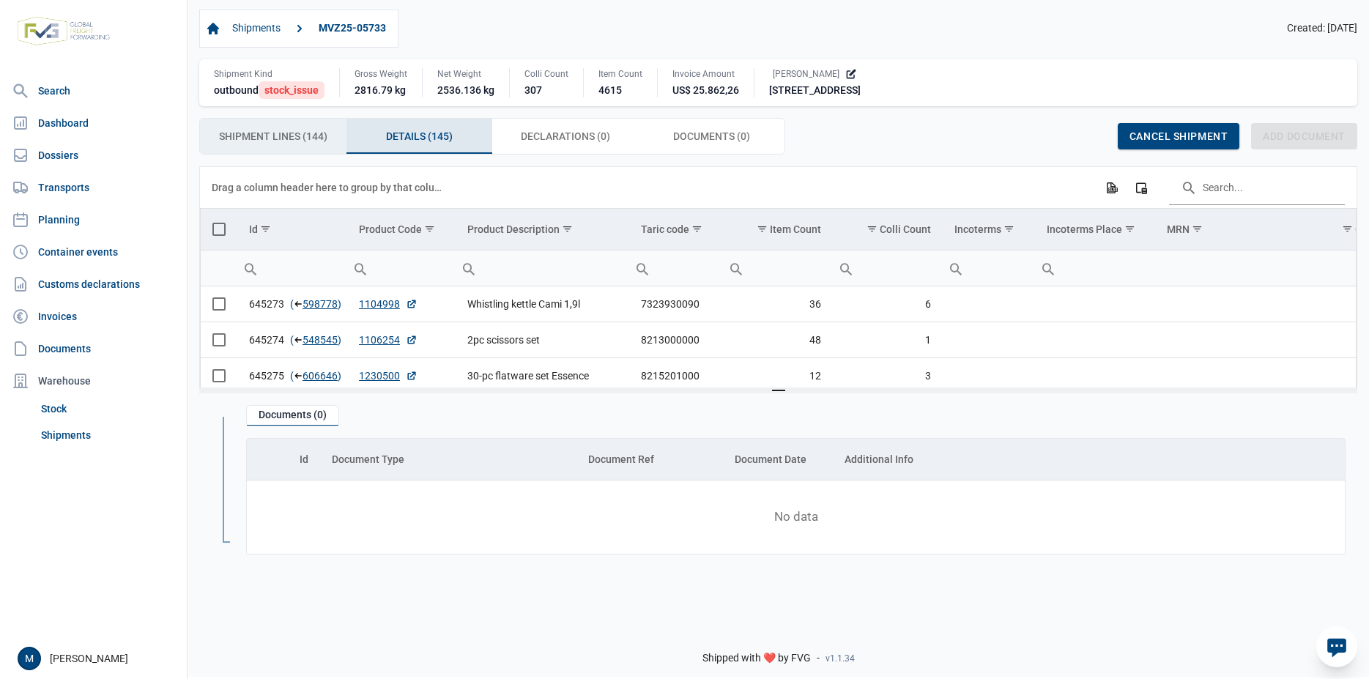
click at [249, 143] on span "Shipment Lines (144) Shipment Lines (144)" at bounding box center [273, 136] width 108 height 18
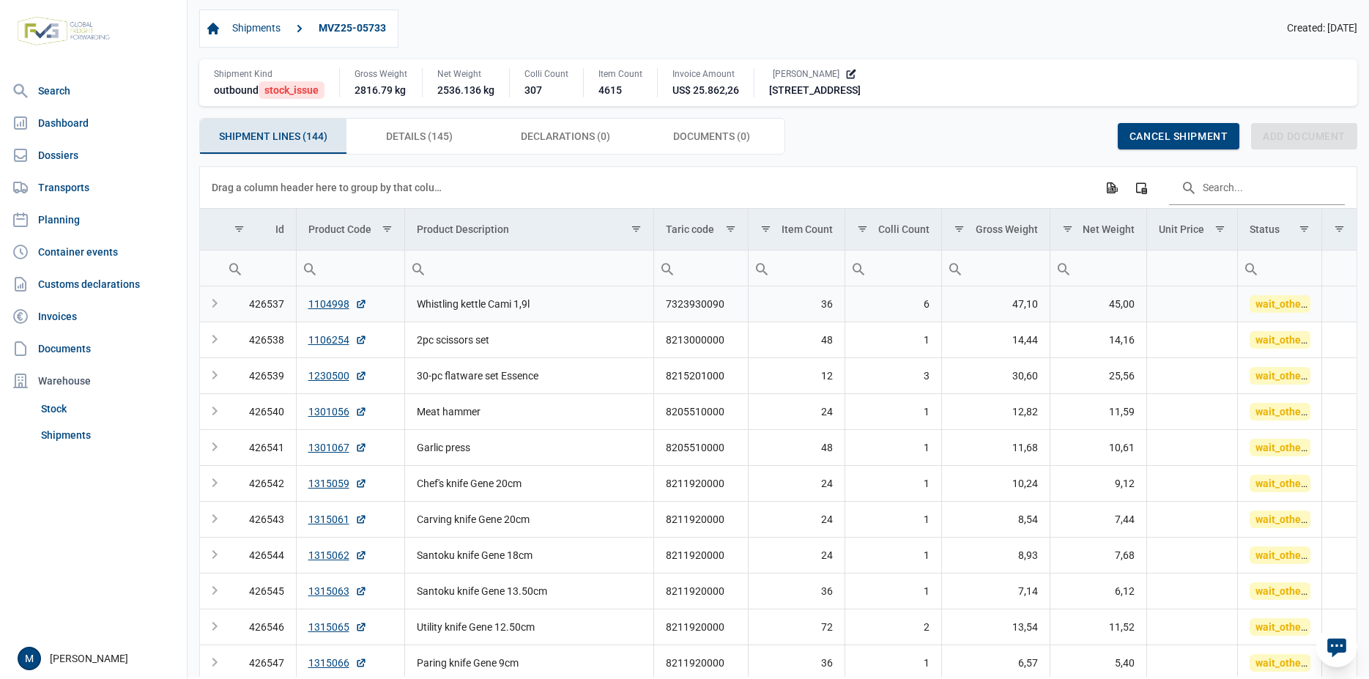
click at [215, 309] on div "Expand" at bounding box center [215, 304] width 18 height 18
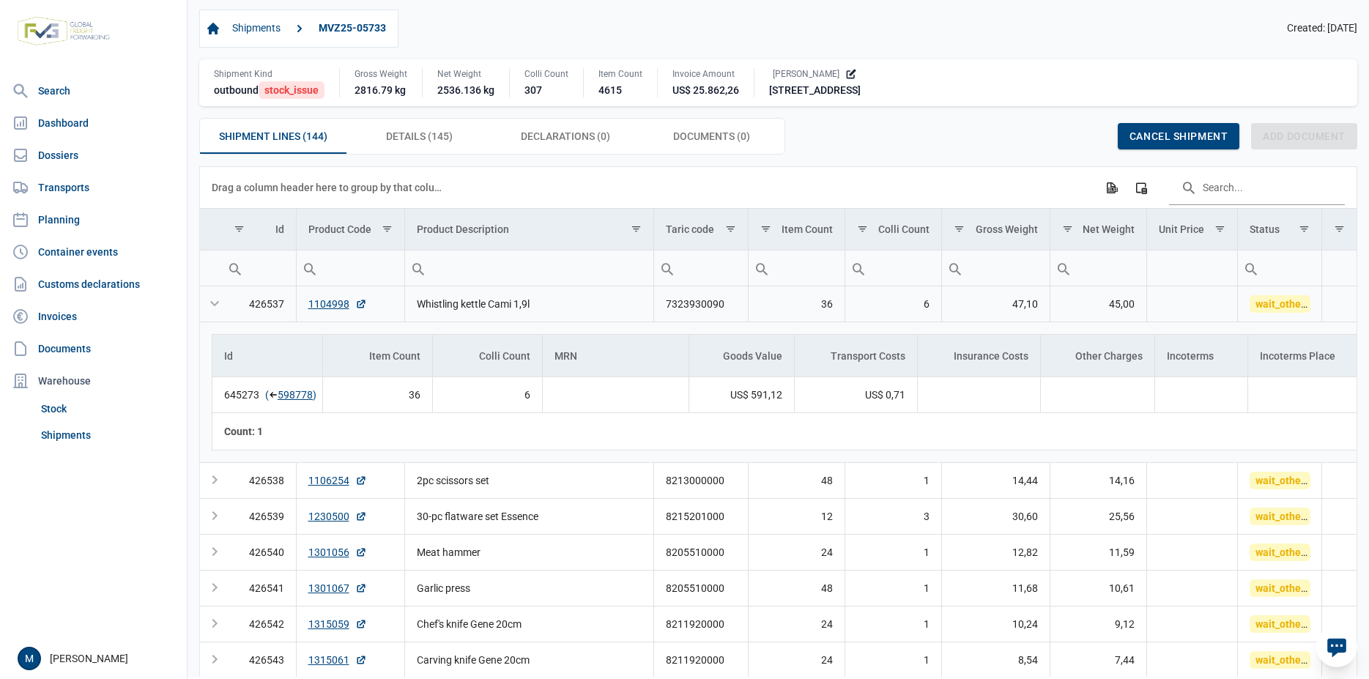
click at [215, 309] on div "Collapse" at bounding box center [215, 304] width 18 height 18
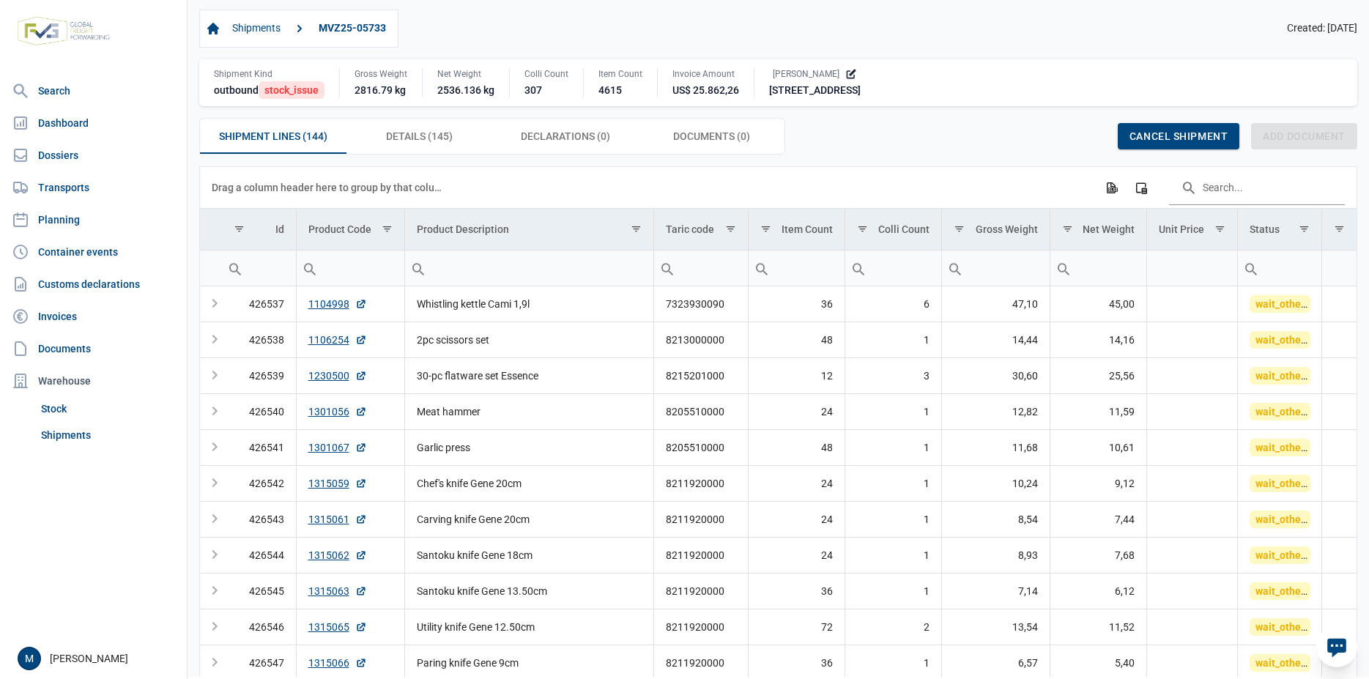
click at [1293, 268] on input "Filter cell" at bounding box center [1280, 268] width 84 height 35
type input "s"
type input "wait"
type input "w"
click at [404, 137] on span "Details (145) Details (145)" at bounding box center [419, 136] width 67 height 18
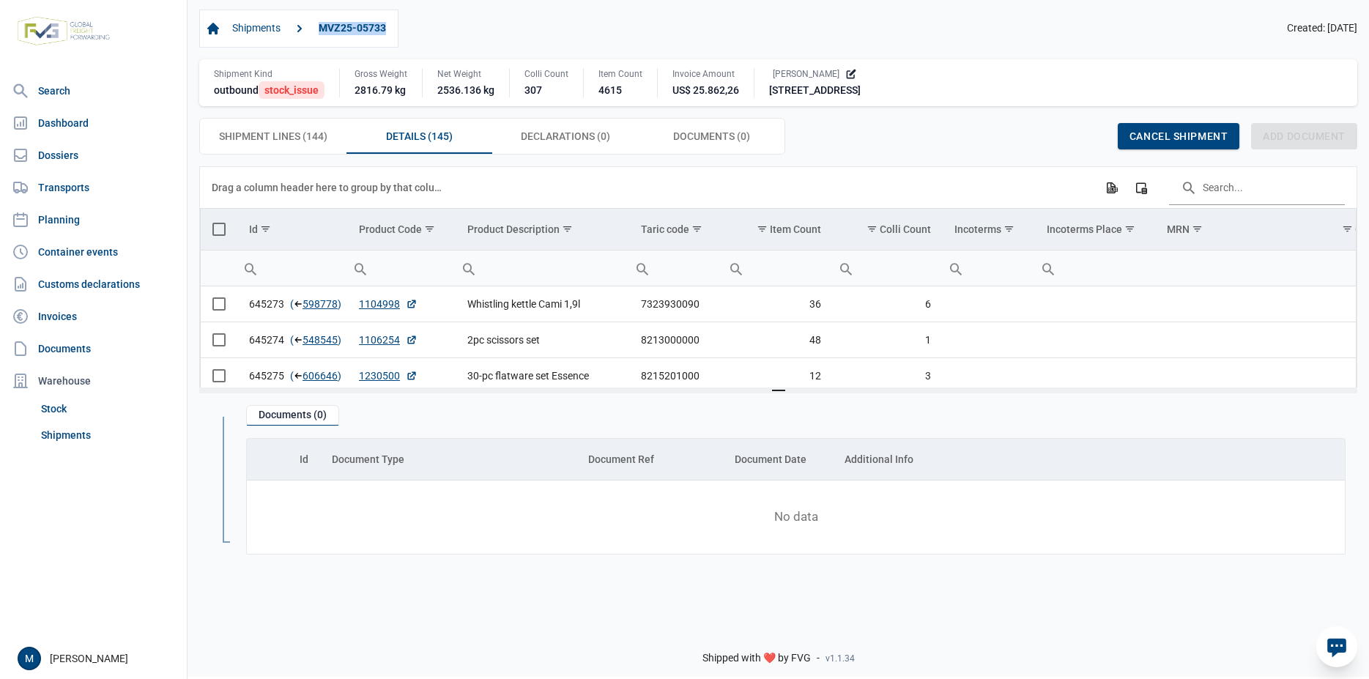
drag, startPoint x: 418, startPoint y: 27, endPoint x: 311, endPoint y: 32, distance: 107.1
click at [311, 32] on div "Shipments MVZ25-05733 Created: 06-10-2025" at bounding box center [778, 29] width 1158 height 38
copy link "MVZ25-05733"
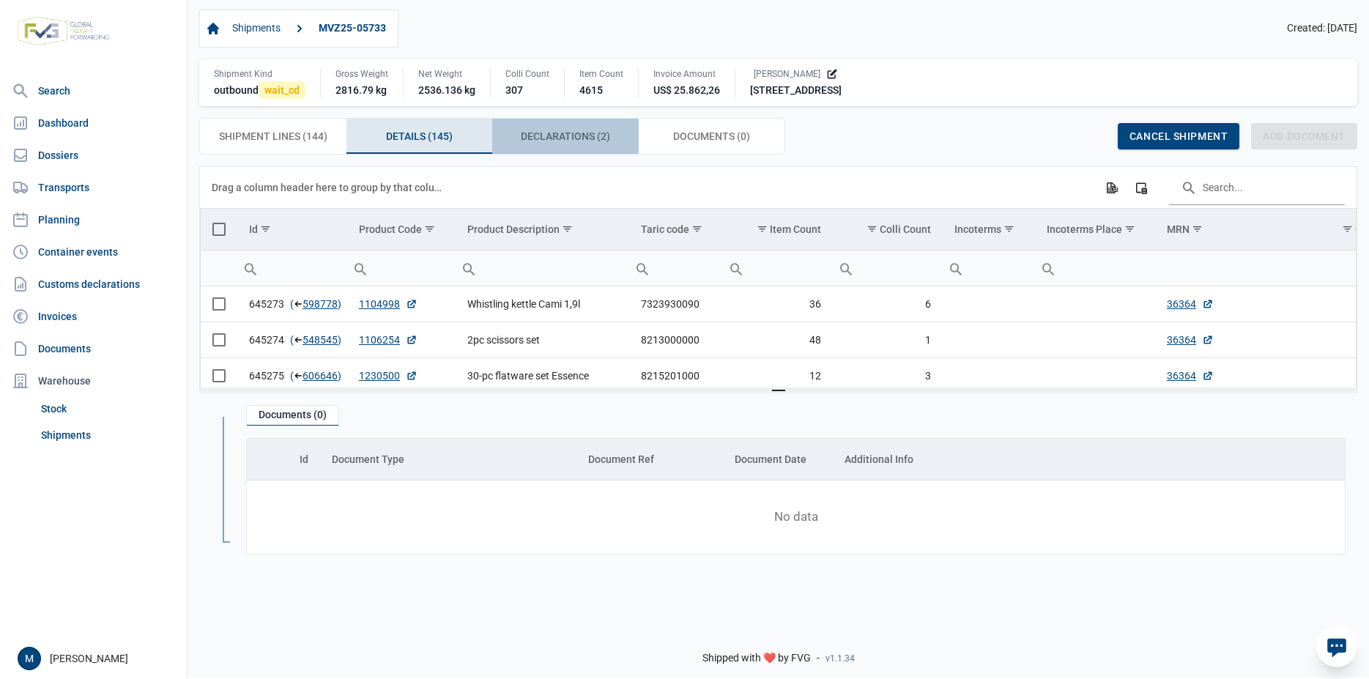
click at [569, 139] on span "Declarations (2) Declarations (2)" at bounding box center [565, 136] width 89 height 18
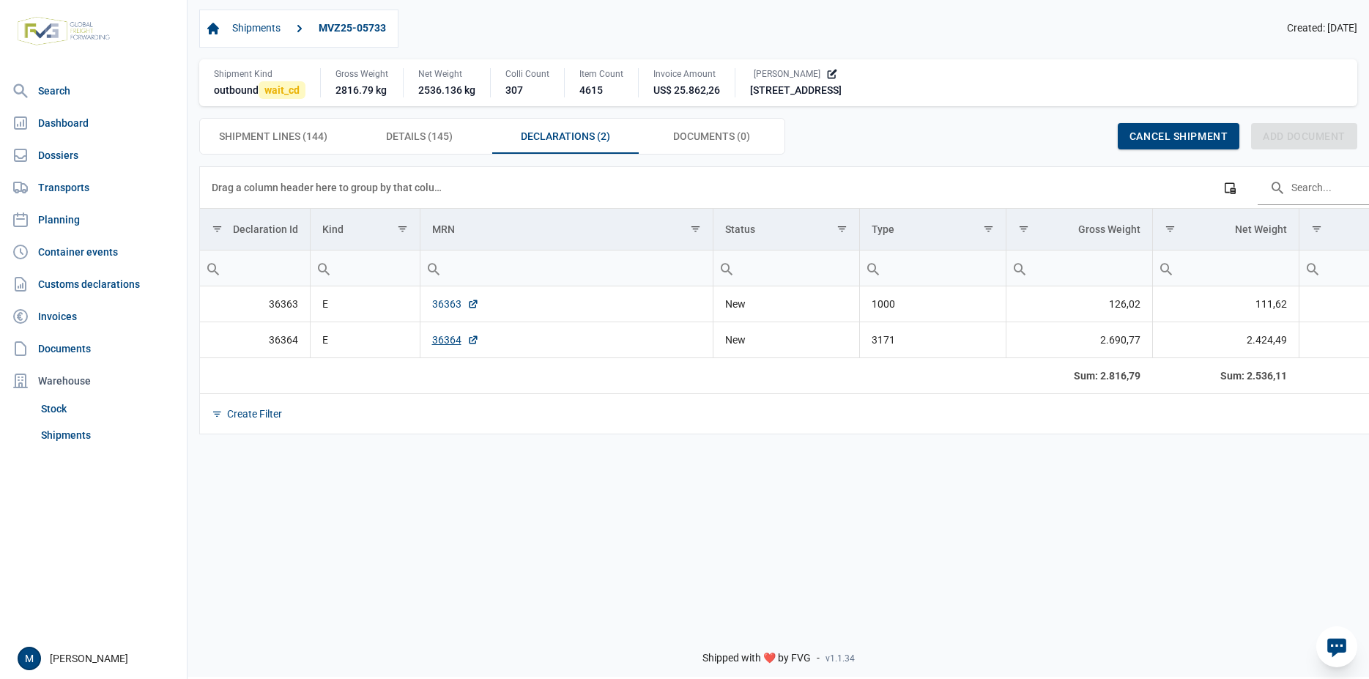
click at [441, 307] on link "36363" at bounding box center [455, 304] width 47 height 15
drag, startPoint x: 418, startPoint y: 29, endPoint x: 320, endPoint y: 36, distance: 97.7
click at [320, 36] on div "Shipments MVZ25-05733 Created: [DATE]" at bounding box center [778, 29] width 1158 height 38
copy link "MVZ25-05733"
